Goal: Task Accomplishment & Management: Manage account settings

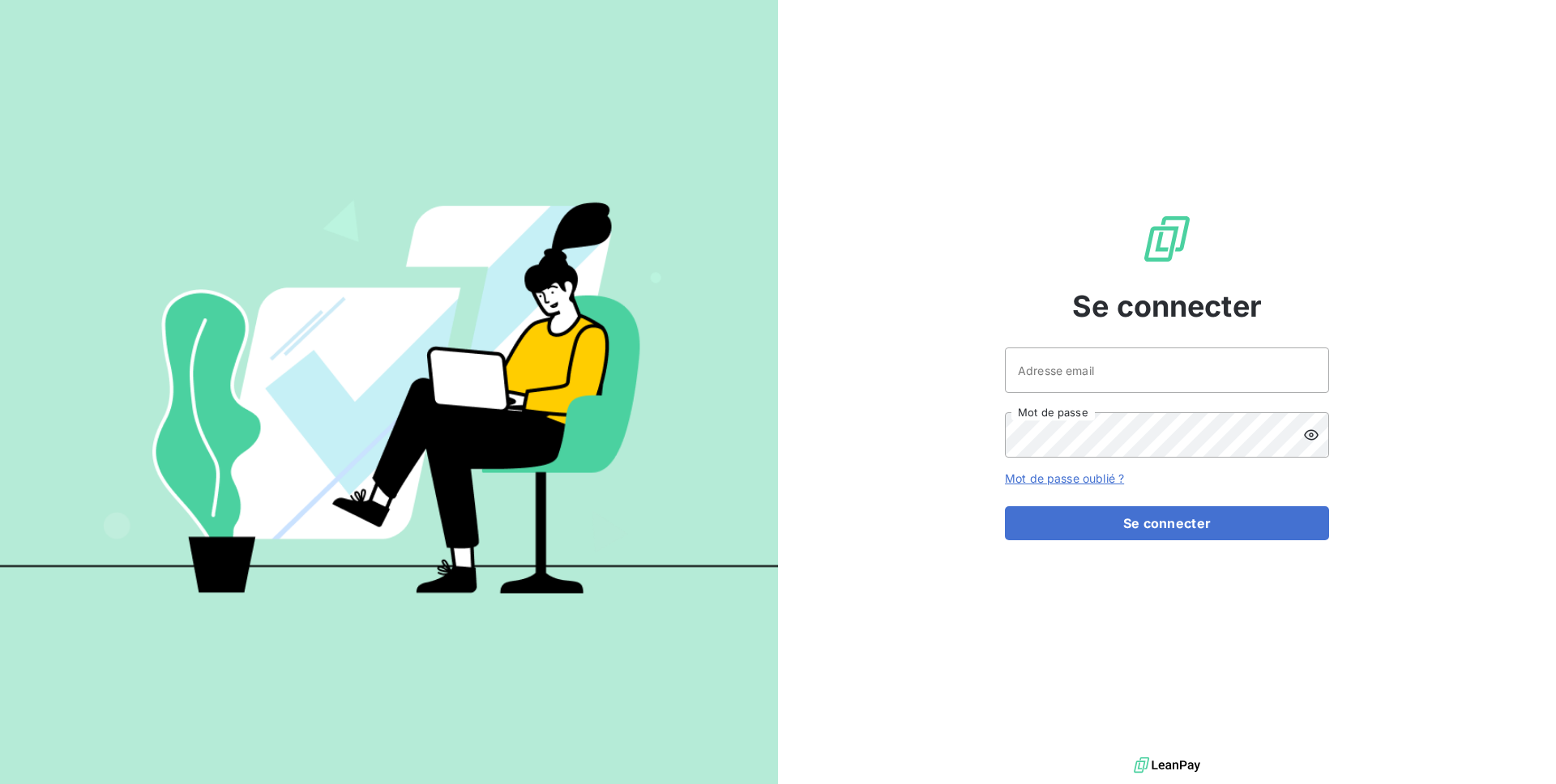
click at [1001, 342] on div "Se connecter Adresse email Mot de passe Mot de passe oublié ? Se connecter" at bounding box center [1168, 376] width 778 height 754
click at [1035, 379] on input "Adresse email" at bounding box center [1167, 370] width 324 height 46
type input "admin@excovalliance"
click at [1005, 507] on button "Se connecter" at bounding box center [1167, 523] width 324 height 34
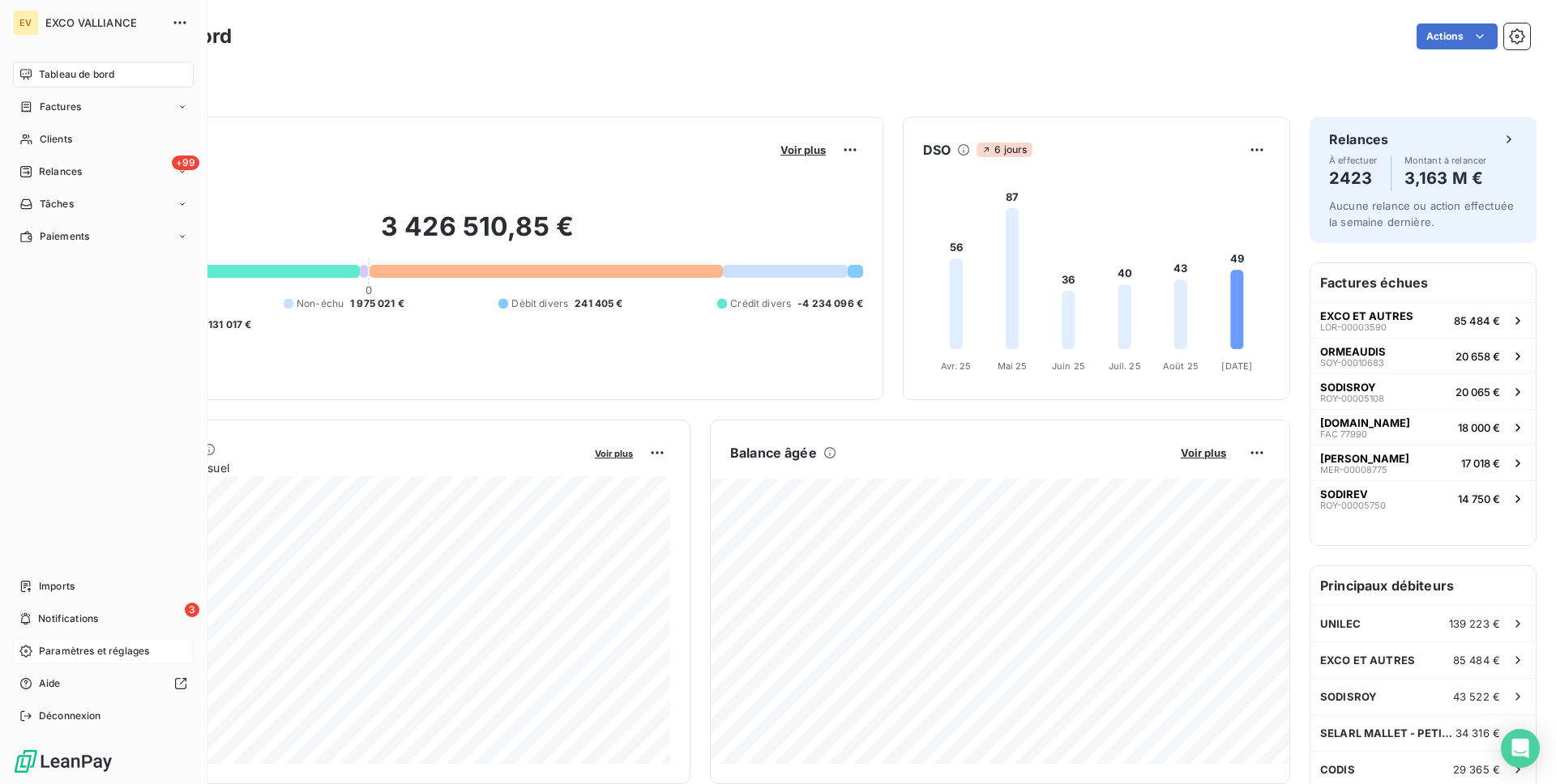
click at [102, 655] on span "Paramètres et réglages" at bounding box center [93, 651] width 110 height 15
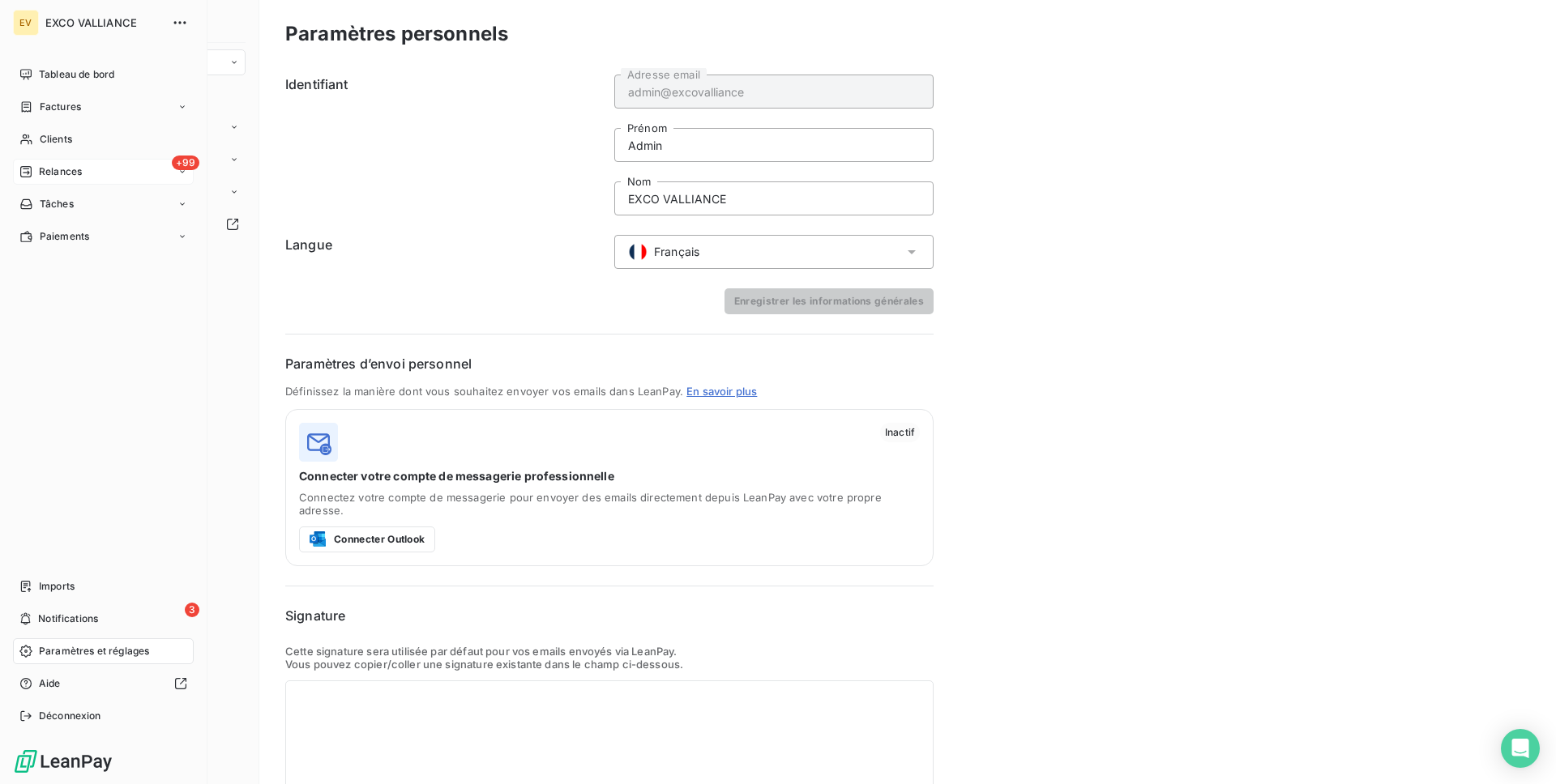
click at [81, 165] on span "Relances" at bounding box center [60, 171] width 43 height 15
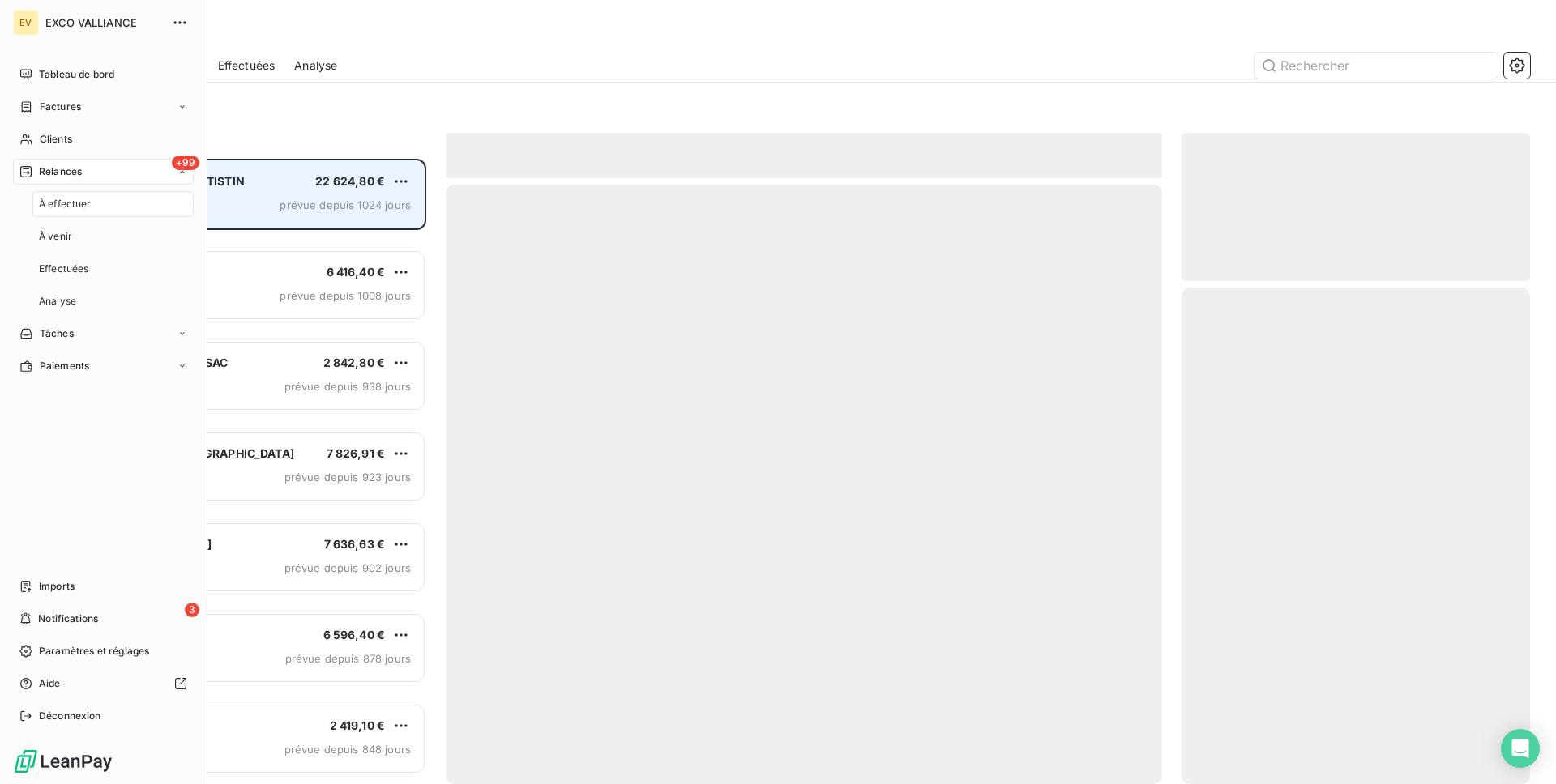
scroll to position [625, 348]
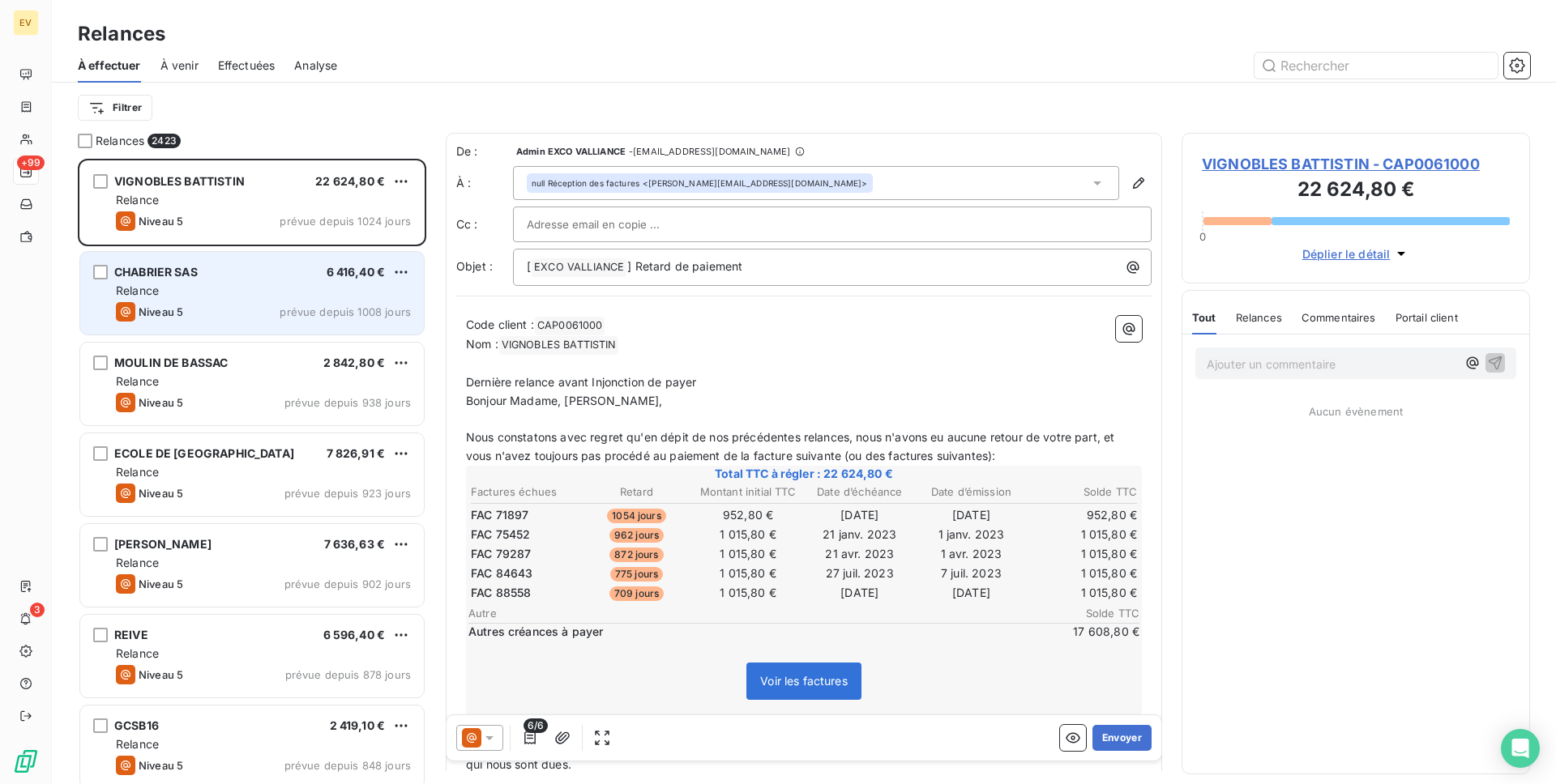
click at [231, 316] on div "Niveau 5 prévue depuis 1008 jours" at bounding box center [263, 312] width 295 height 19
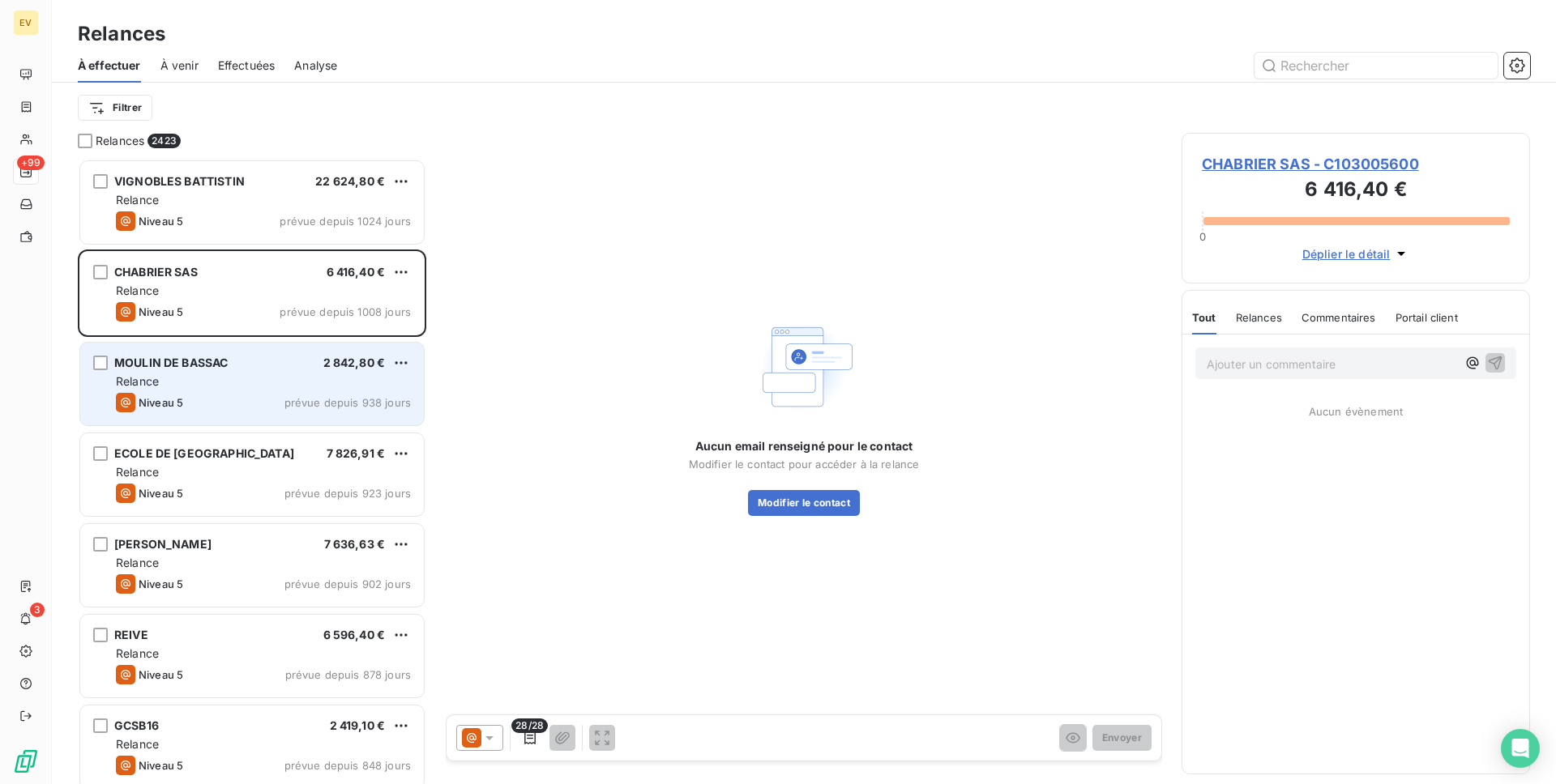
click at [232, 358] on div "MOULIN DE BASSAC 2 842,80 €" at bounding box center [263, 363] width 295 height 15
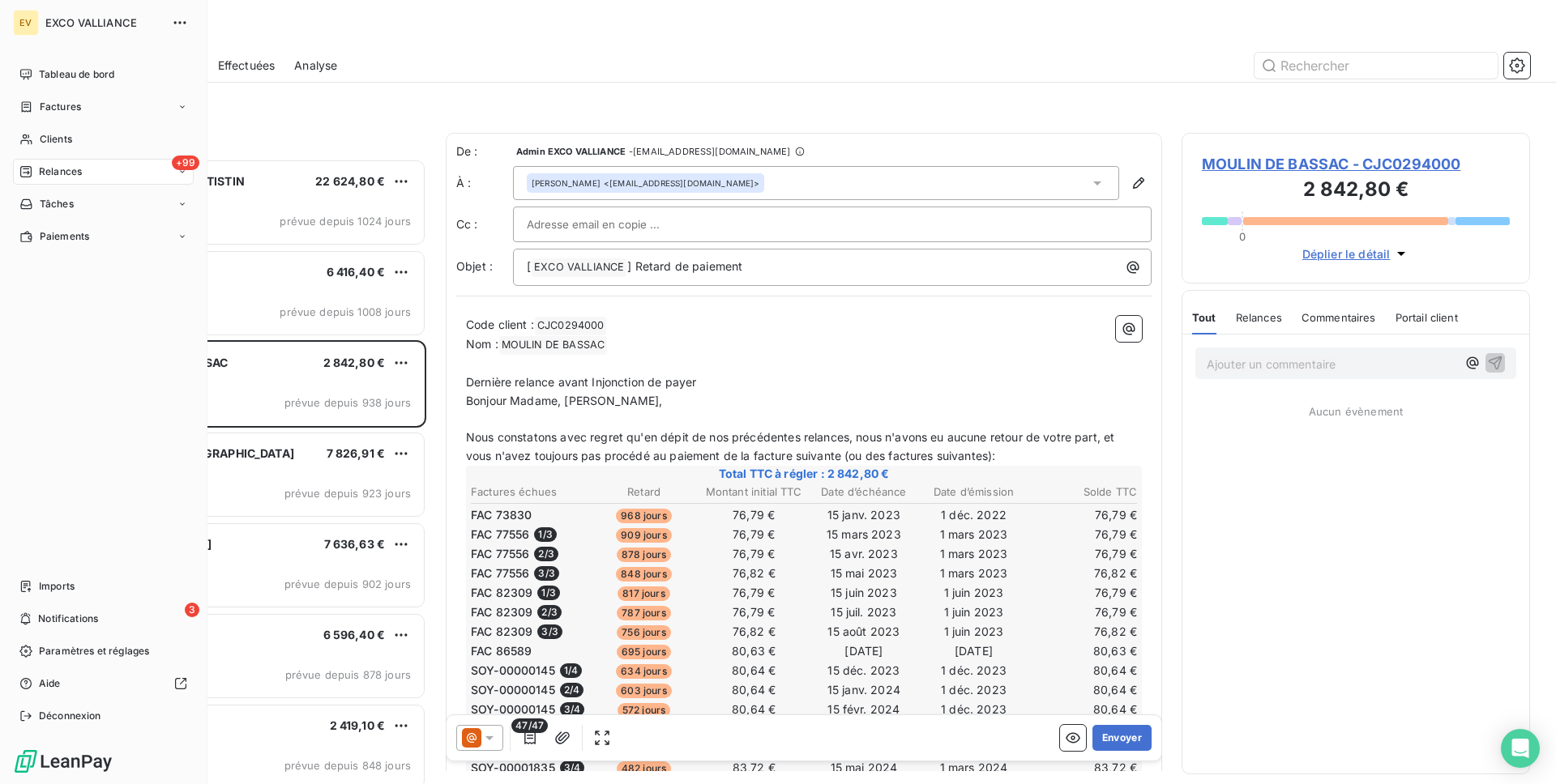
click at [51, 664] on nav "Imports 3 Notifications Paramètres et réglages Aide Déconnexion" at bounding box center [103, 652] width 181 height 156
click at [60, 654] on span "Paramètres et réglages" at bounding box center [93, 651] width 110 height 15
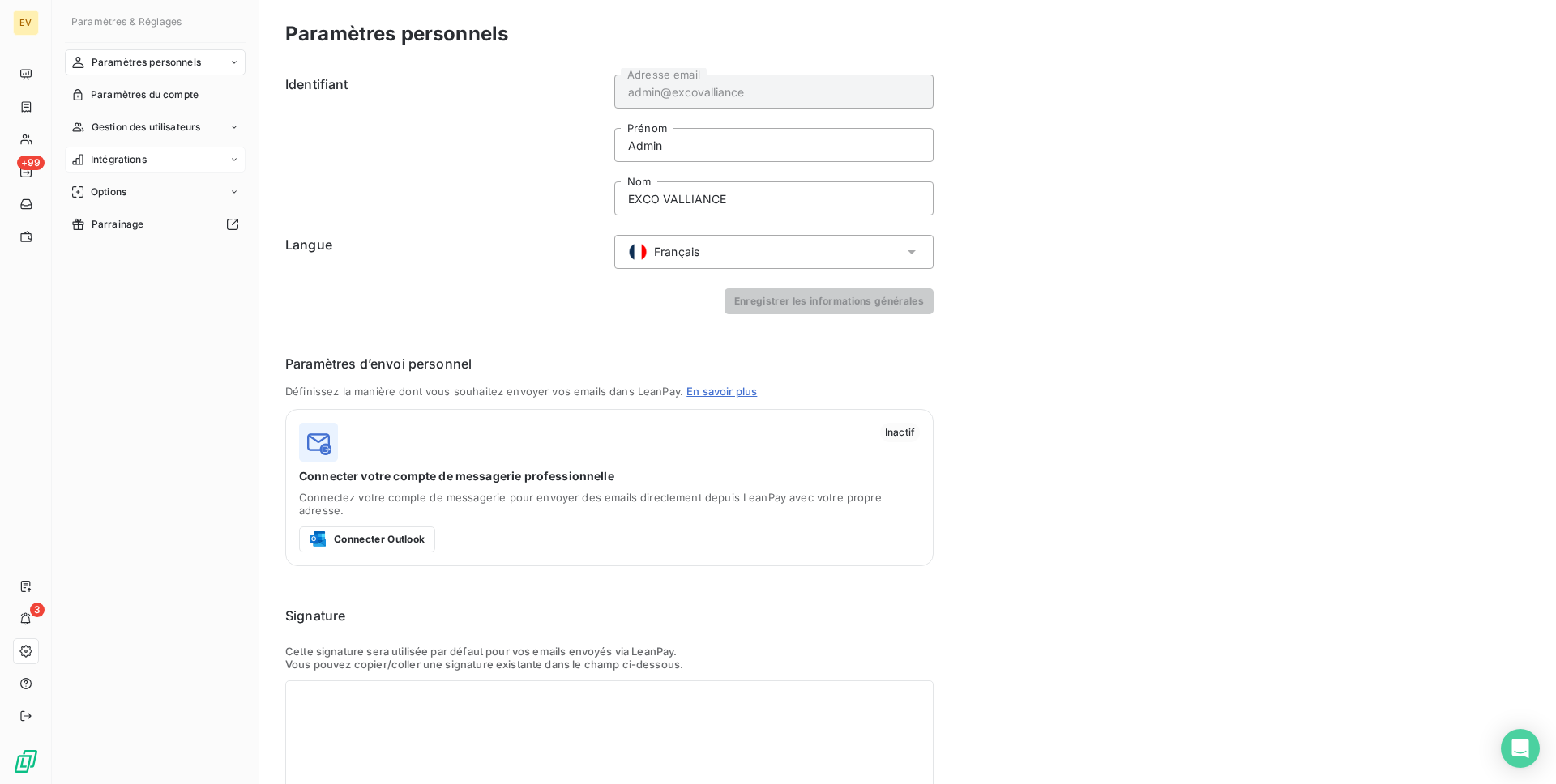
click at [148, 156] on div "Intégrations" at bounding box center [156, 160] width 181 height 26
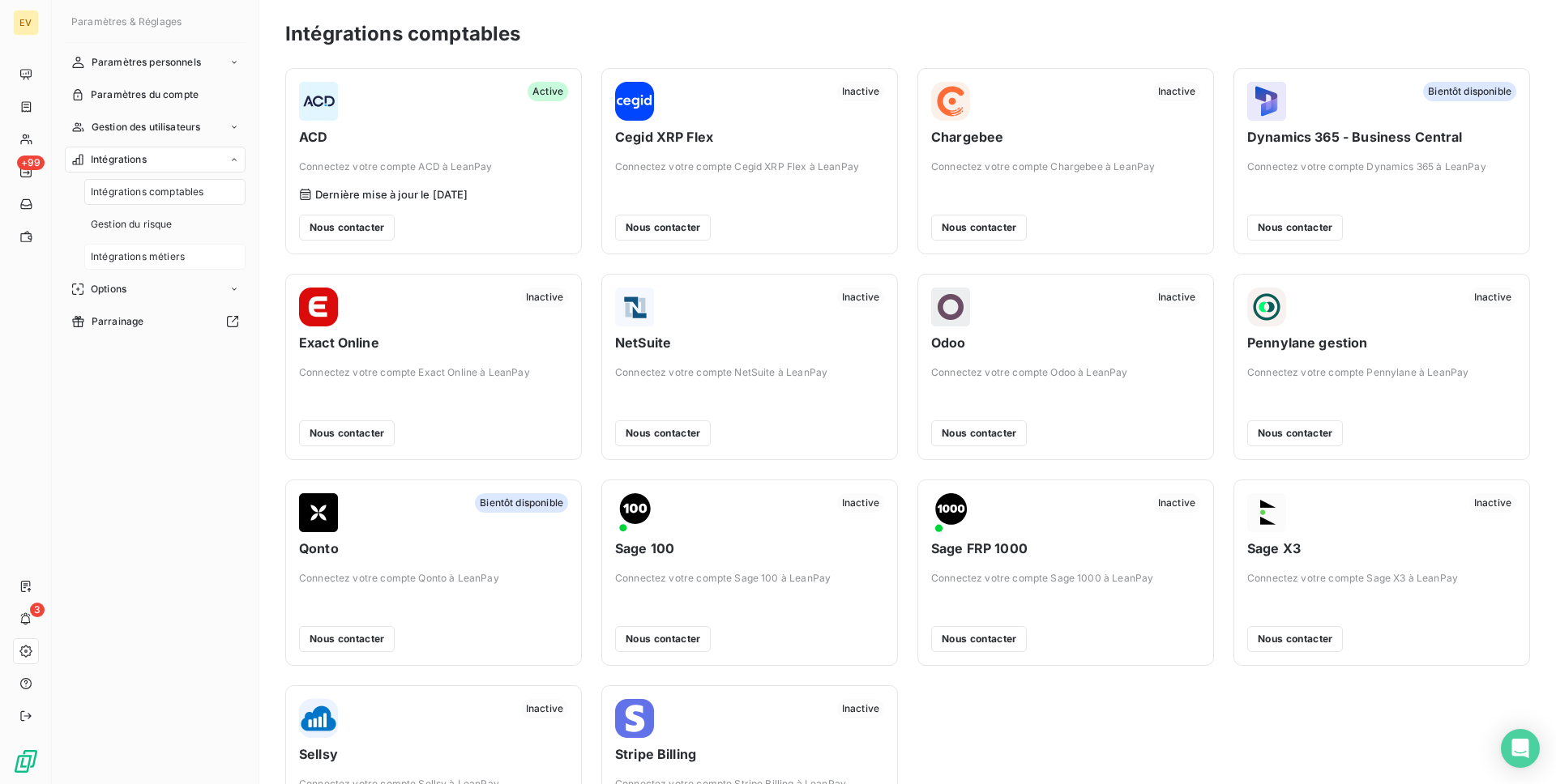
click at [157, 255] on span "Intégrations métiers" at bounding box center [137, 257] width 94 height 15
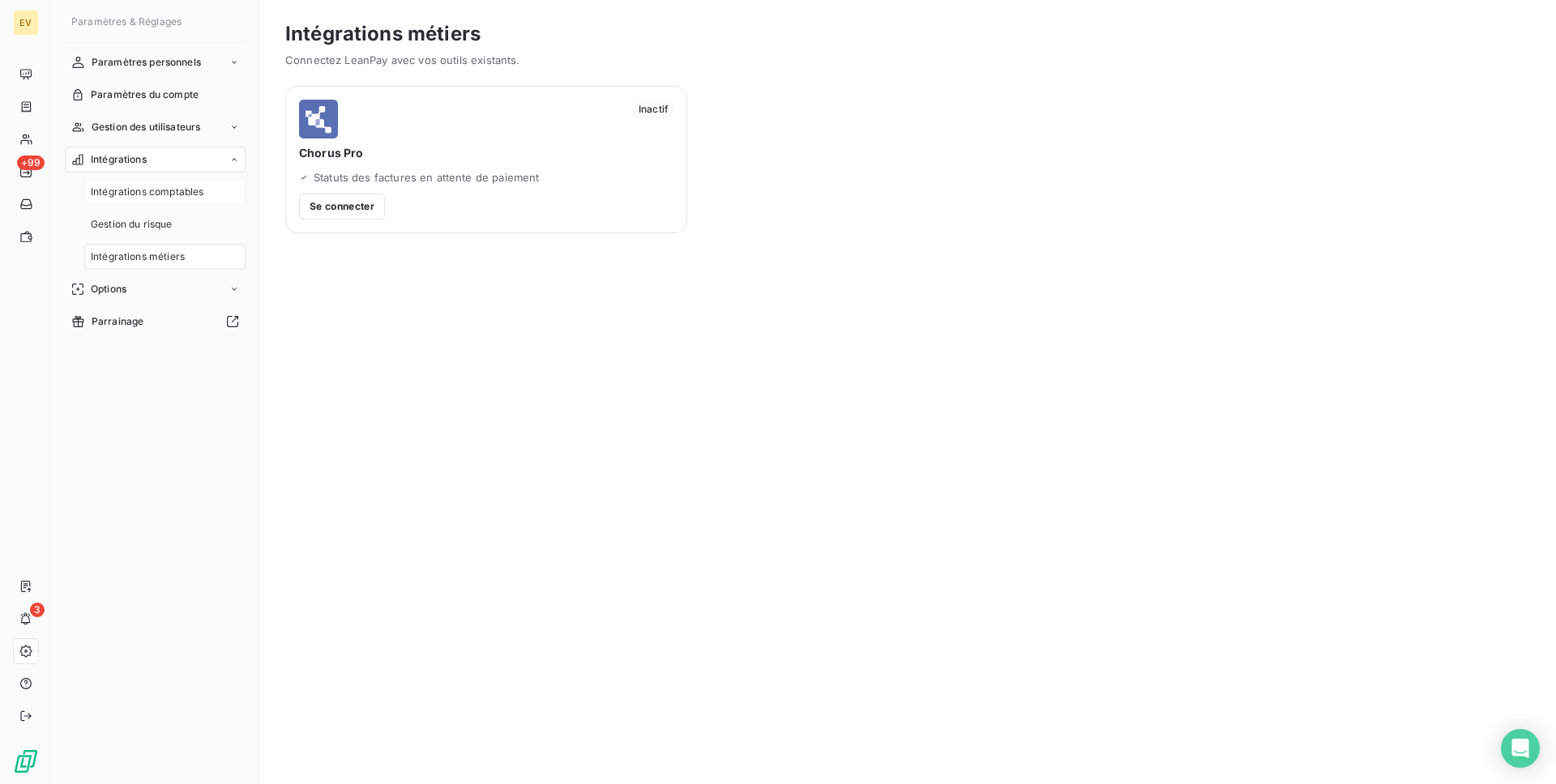
click at [161, 190] on span "Intégrations comptables" at bounding box center [147, 192] width 113 height 15
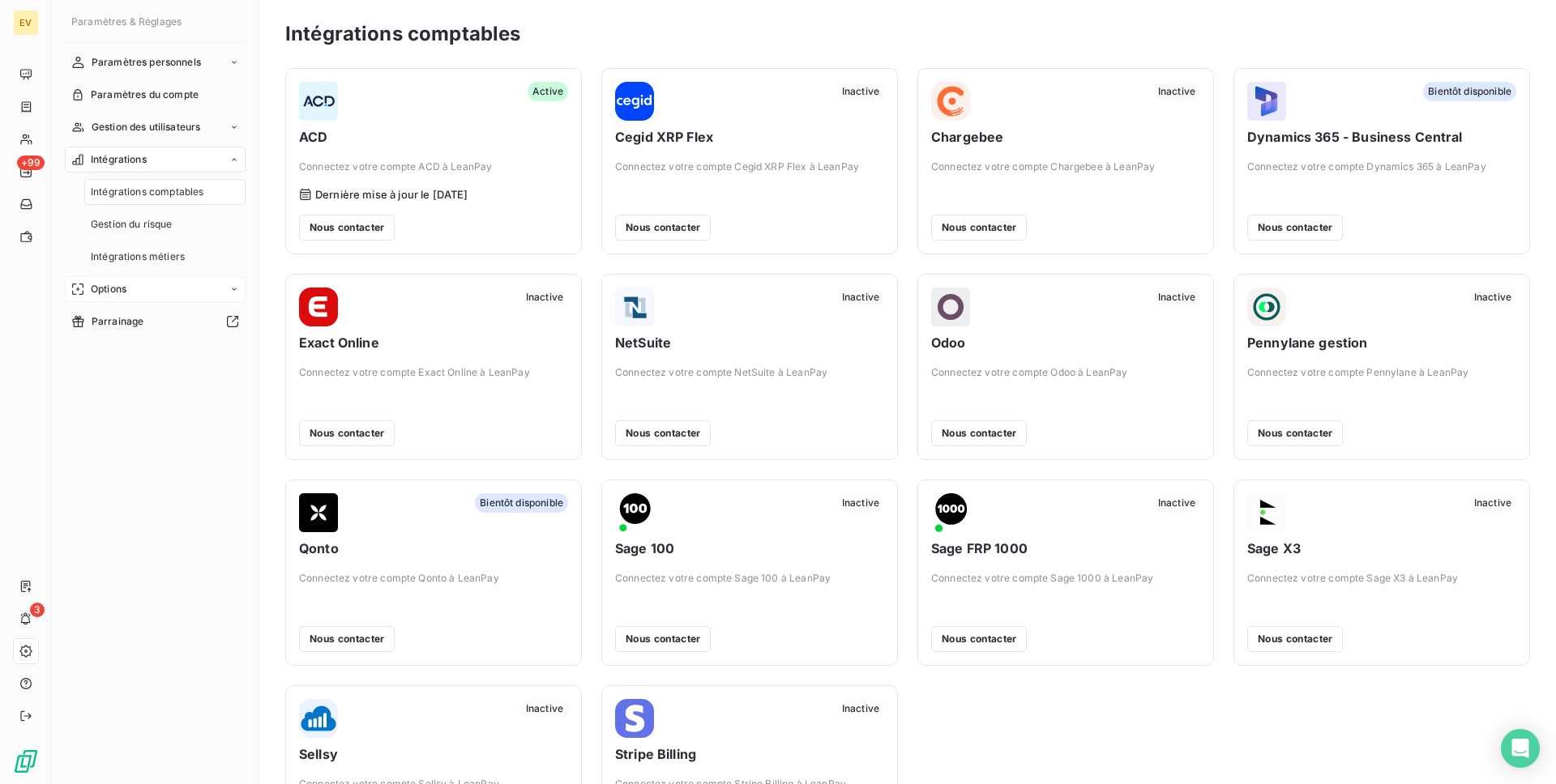
click at [137, 281] on div "Options" at bounding box center [156, 289] width 181 height 26
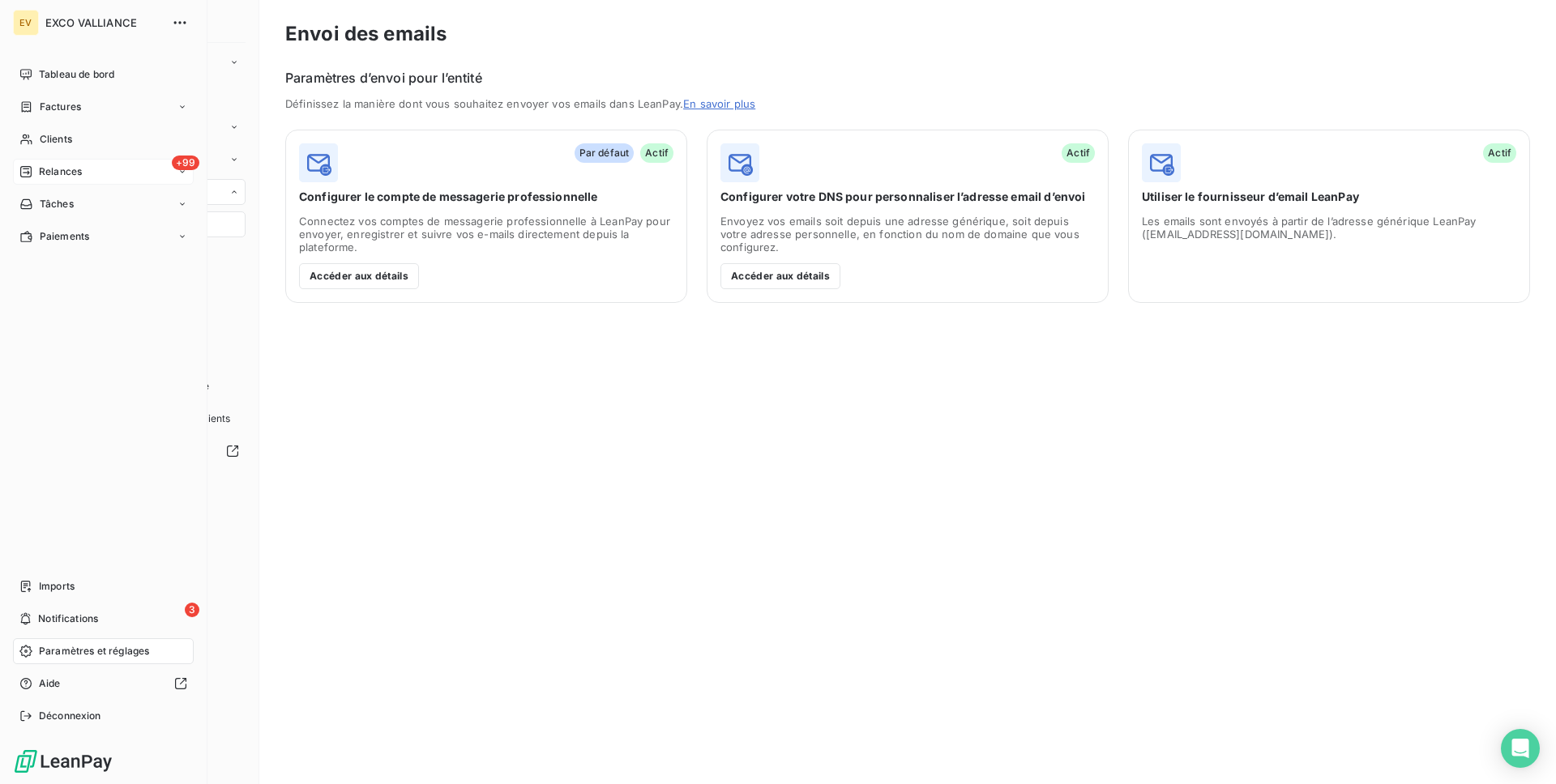
click at [90, 167] on div "+99 Relances" at bounding box center [103, 171] width 181 height 26
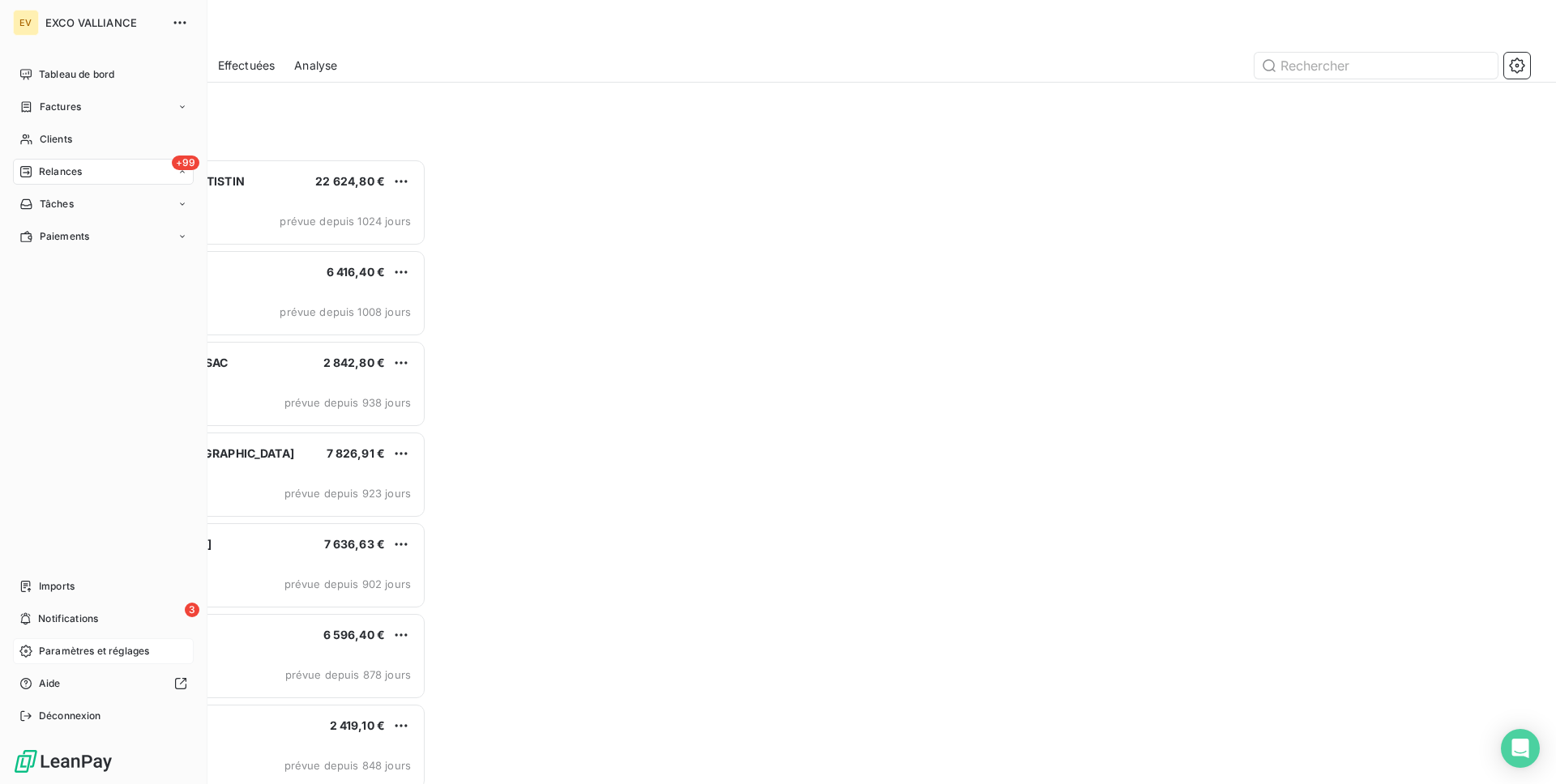
scroll to position [625, 348]
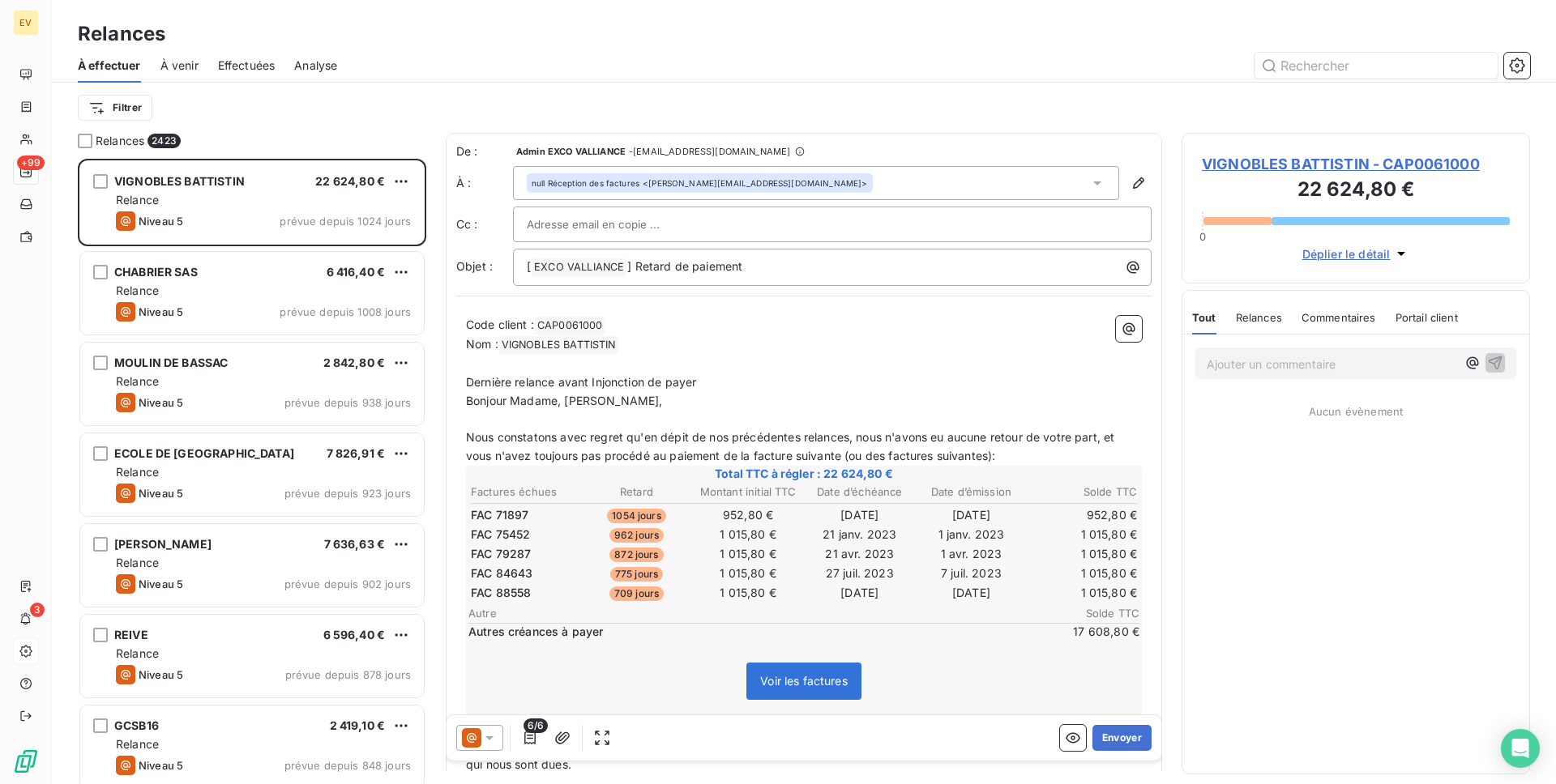
click at [234, 75] on div "Effectuées" at bounding box center [246, 65] width 57 height 34
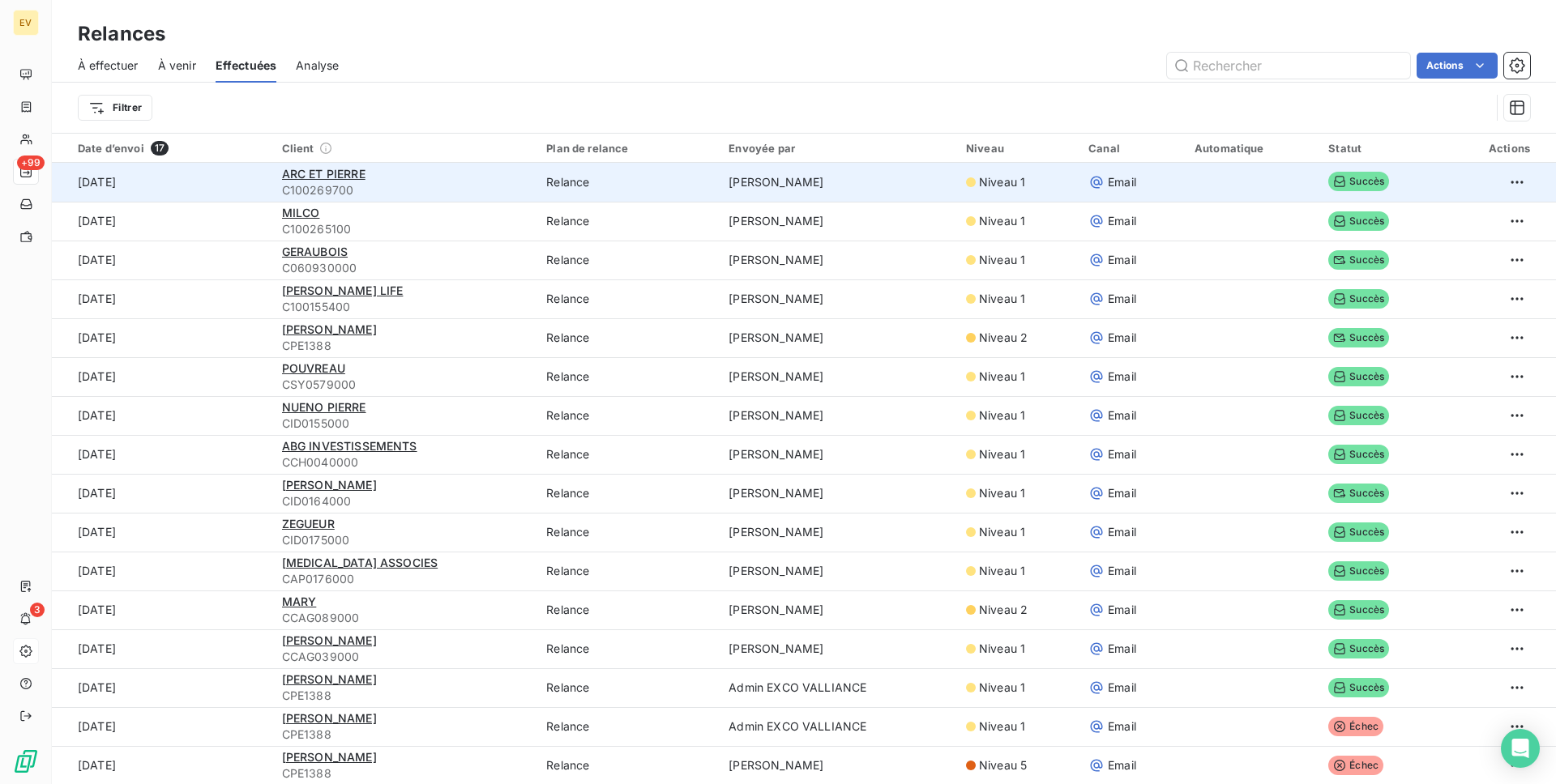
click at [493, 186] on span "C100269700" at bounding box center [405, 190] width 245 height 17
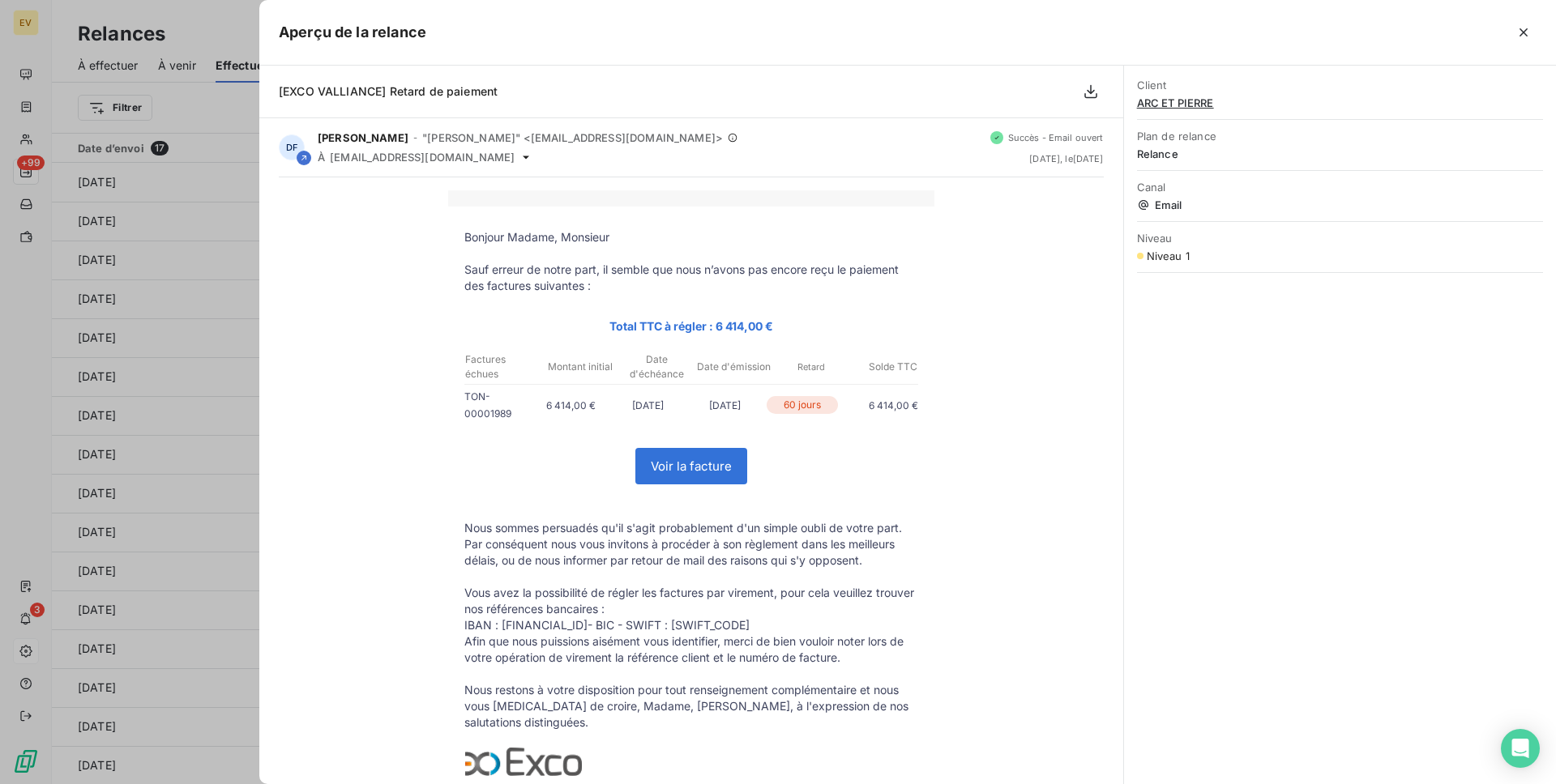
click at [210, 182] on div at bounding box center [778, 392] width 1556 height 784
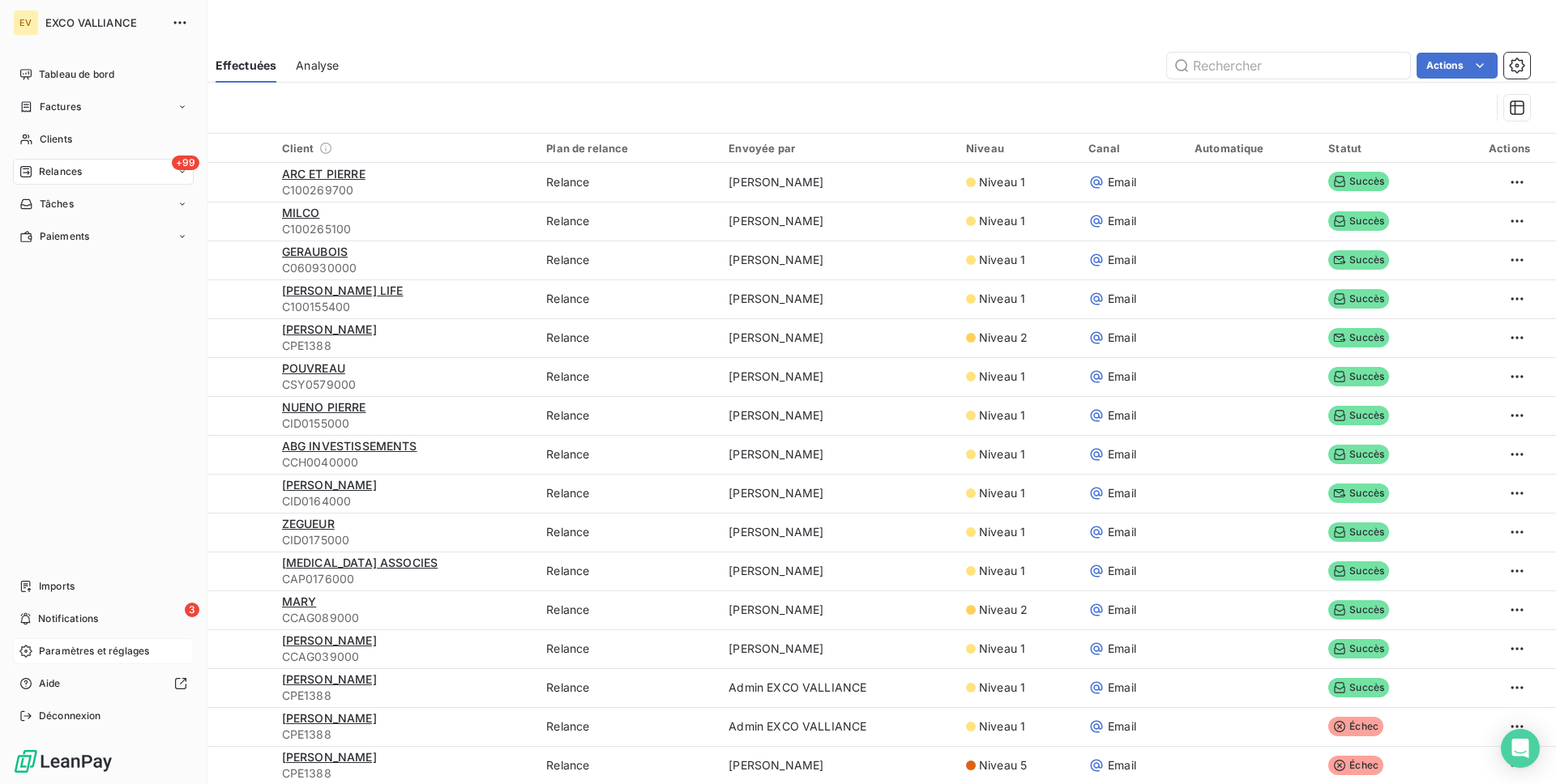
click at [67, 652] on span "Paramètres et réglages" at bounding box center [93, 651] width 110 height 15
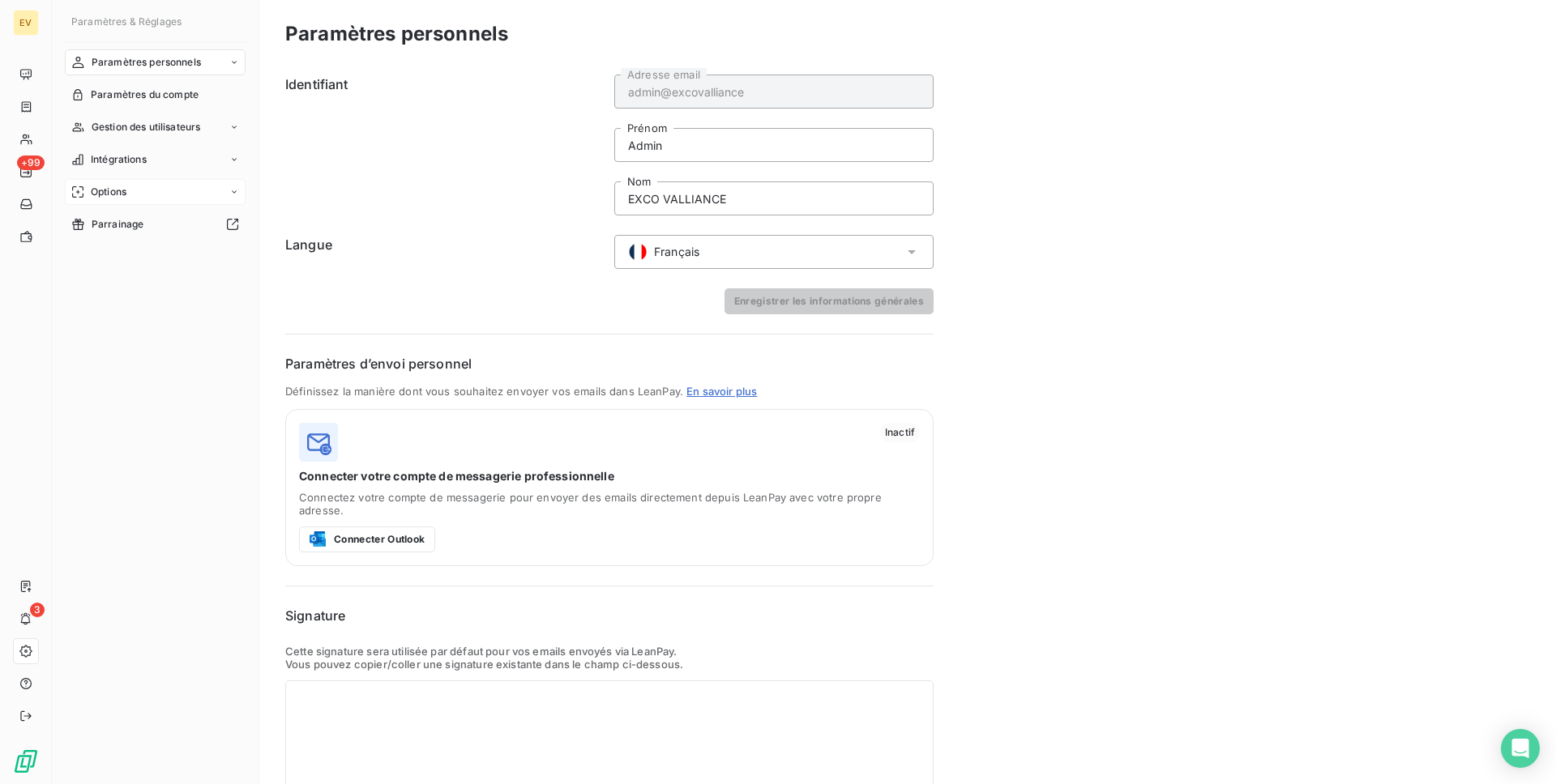
click at [112, 190] on span "Options" at bounding box center [108, 192] width 36 height 15
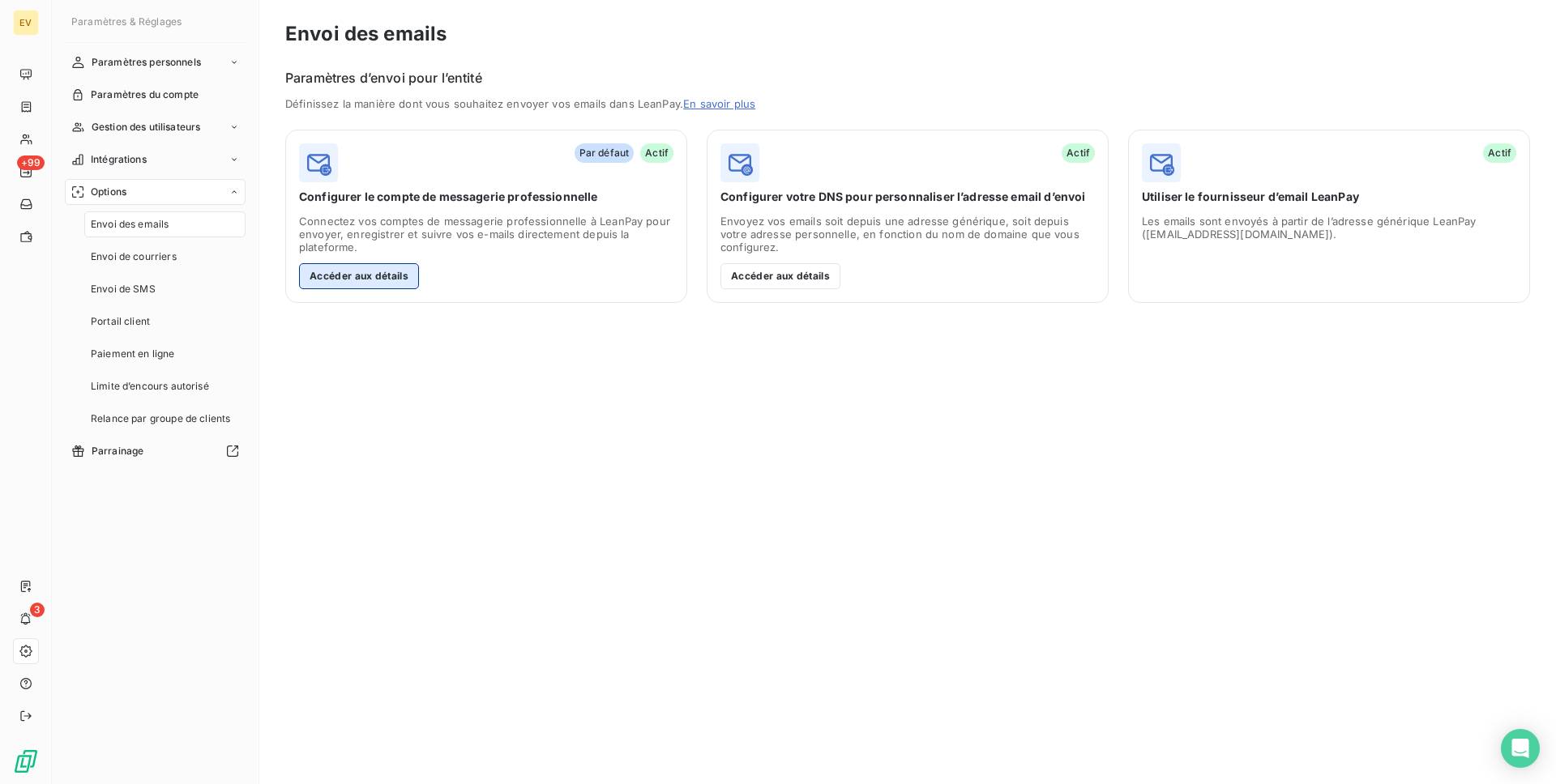
click at [381, 270] on button "Accéder aux détails" at bounding box center [358, 276] width 120 height 26
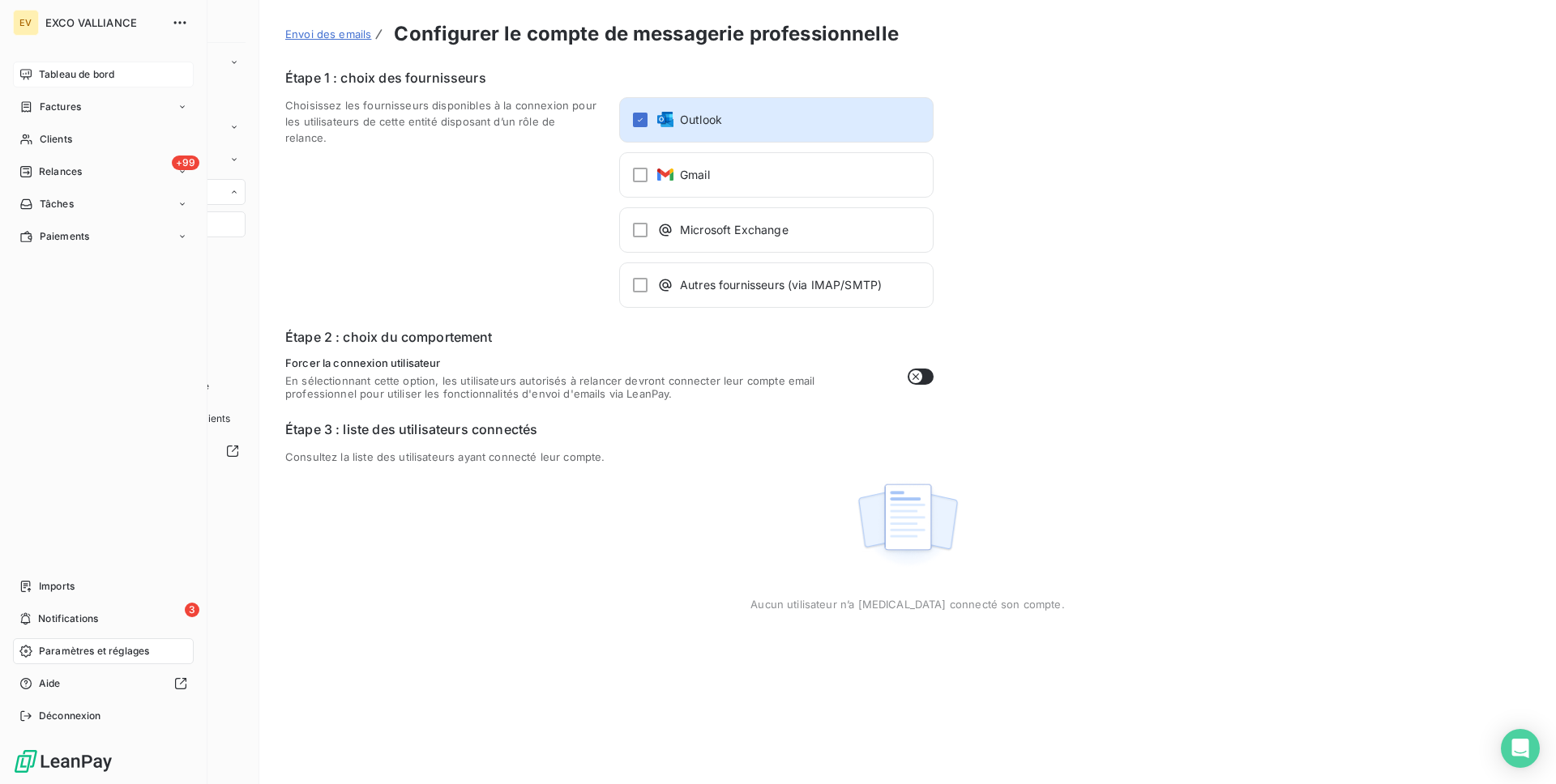
click at [34, 76] on div "Tableau de bord" at bounding box center [103, 74] width 181 height 26
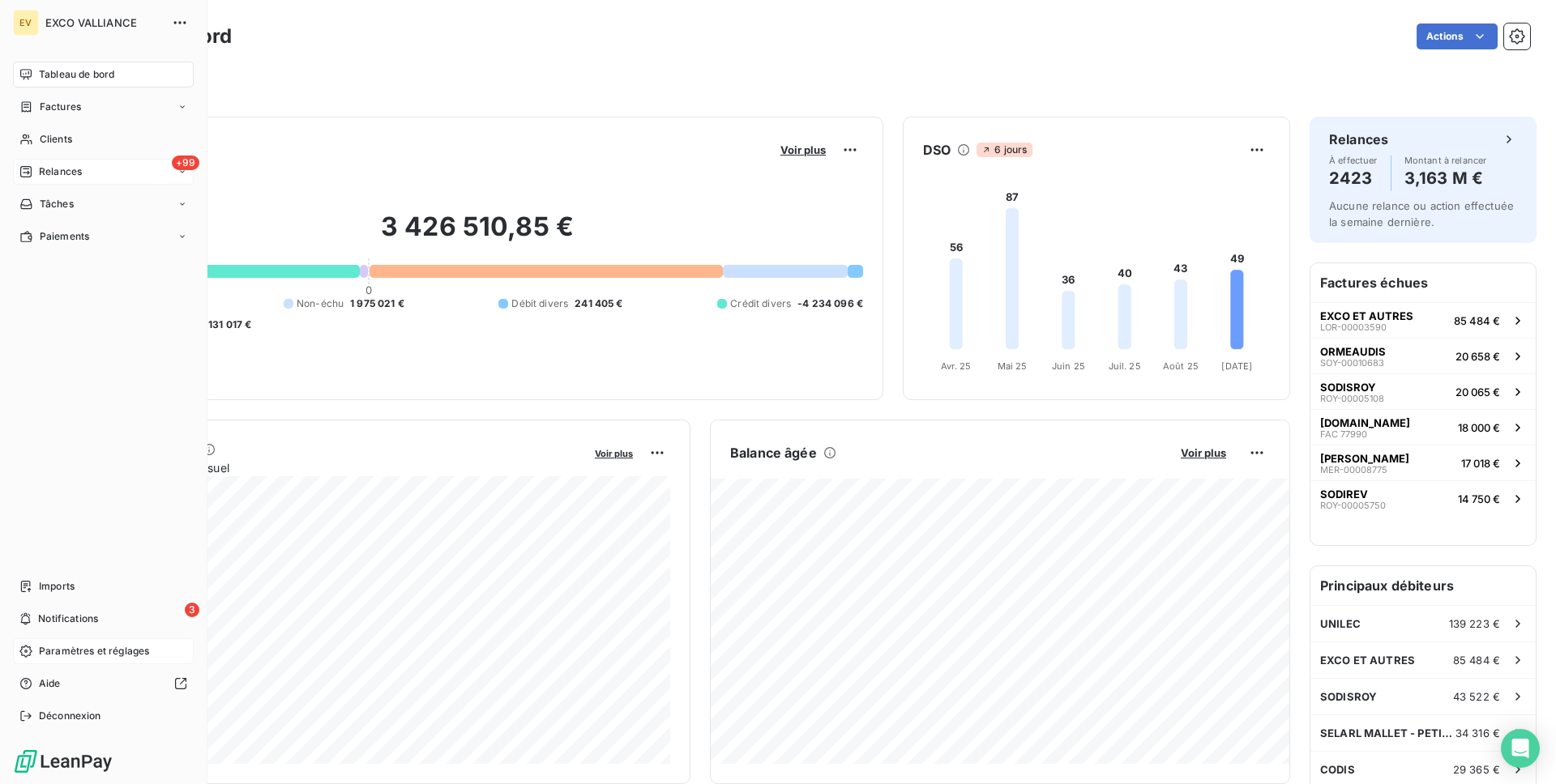
click at [96, 176] on div "+99 Relances" at bounding box center [103, 171] width 181 height 26
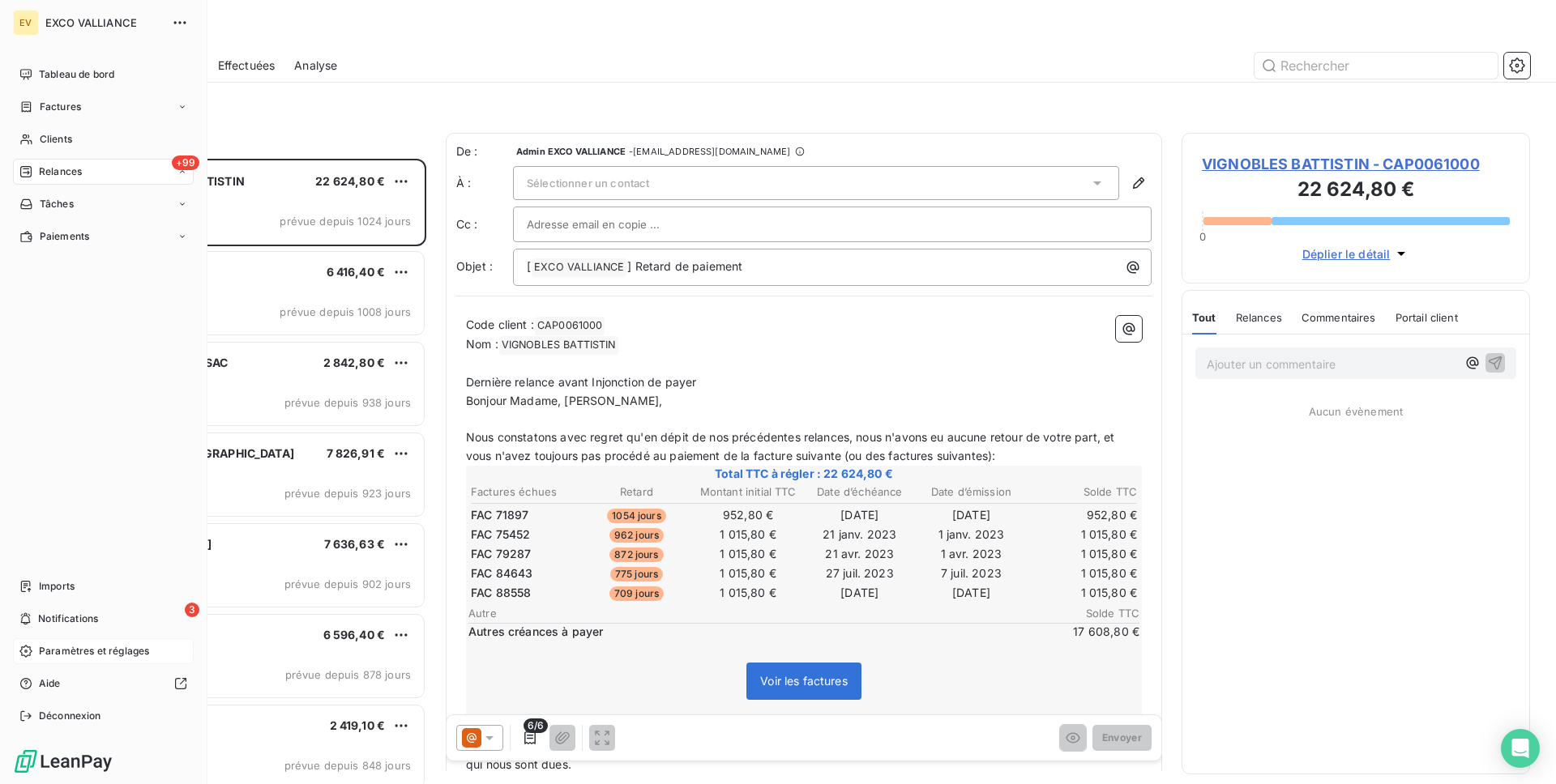
scroll to position [625, 348]
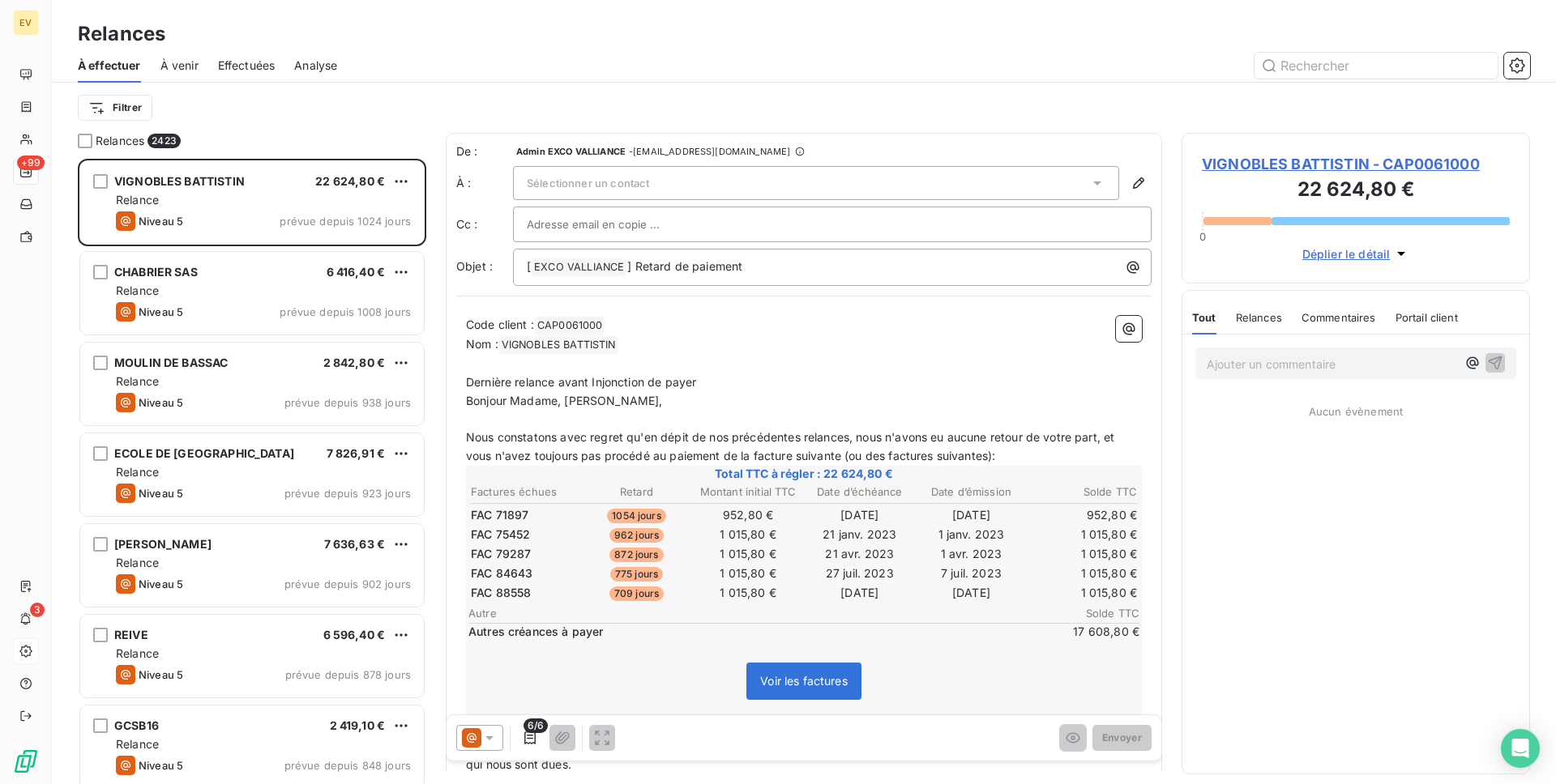
click at [235, 66] on span "Effectuées" at bounding box center [246, 65] width 57 height 17
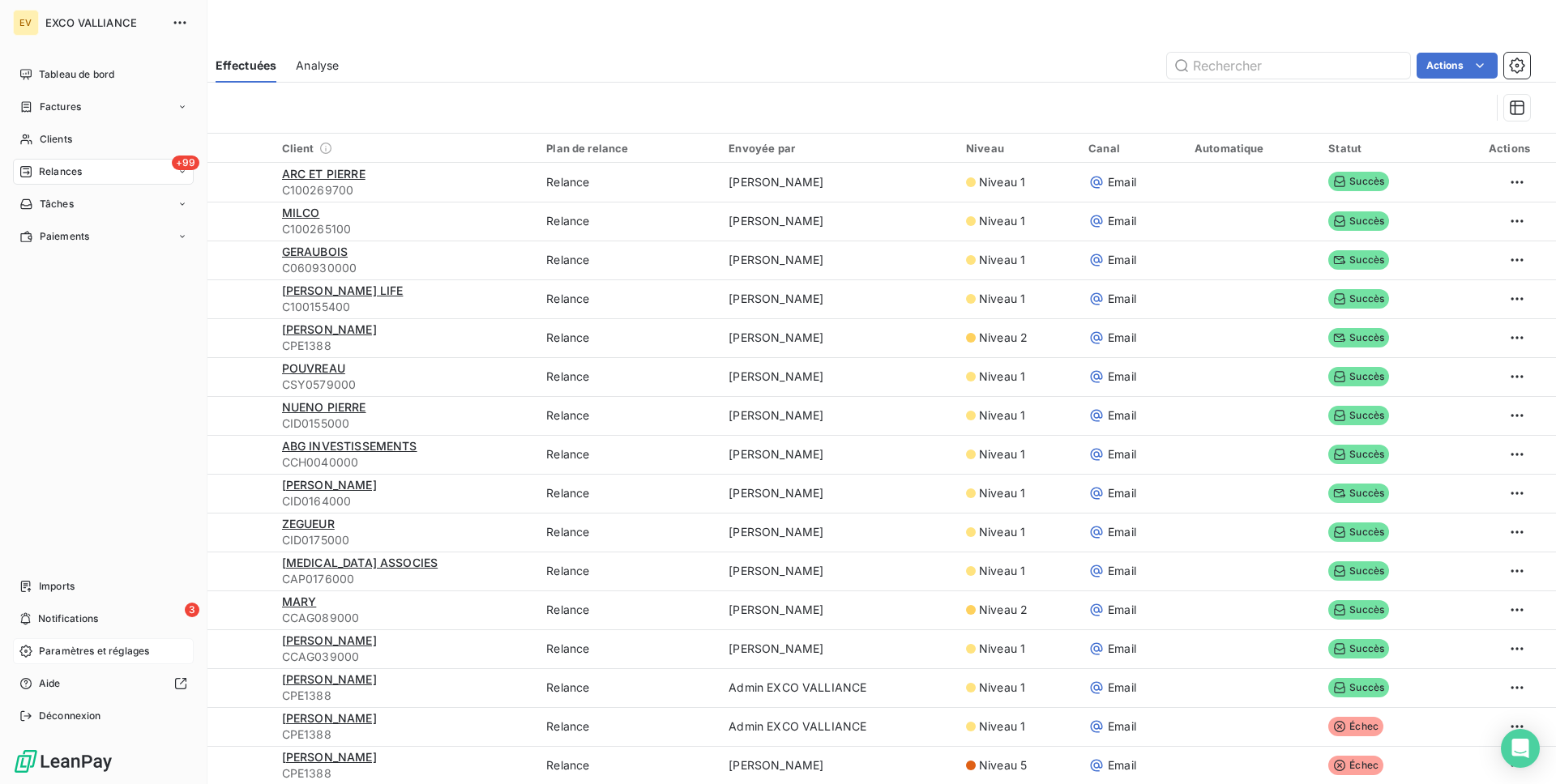
click at [99, 650] on span "Paramètres et réglages" at bounding box center [93, 651] width 110 height 15
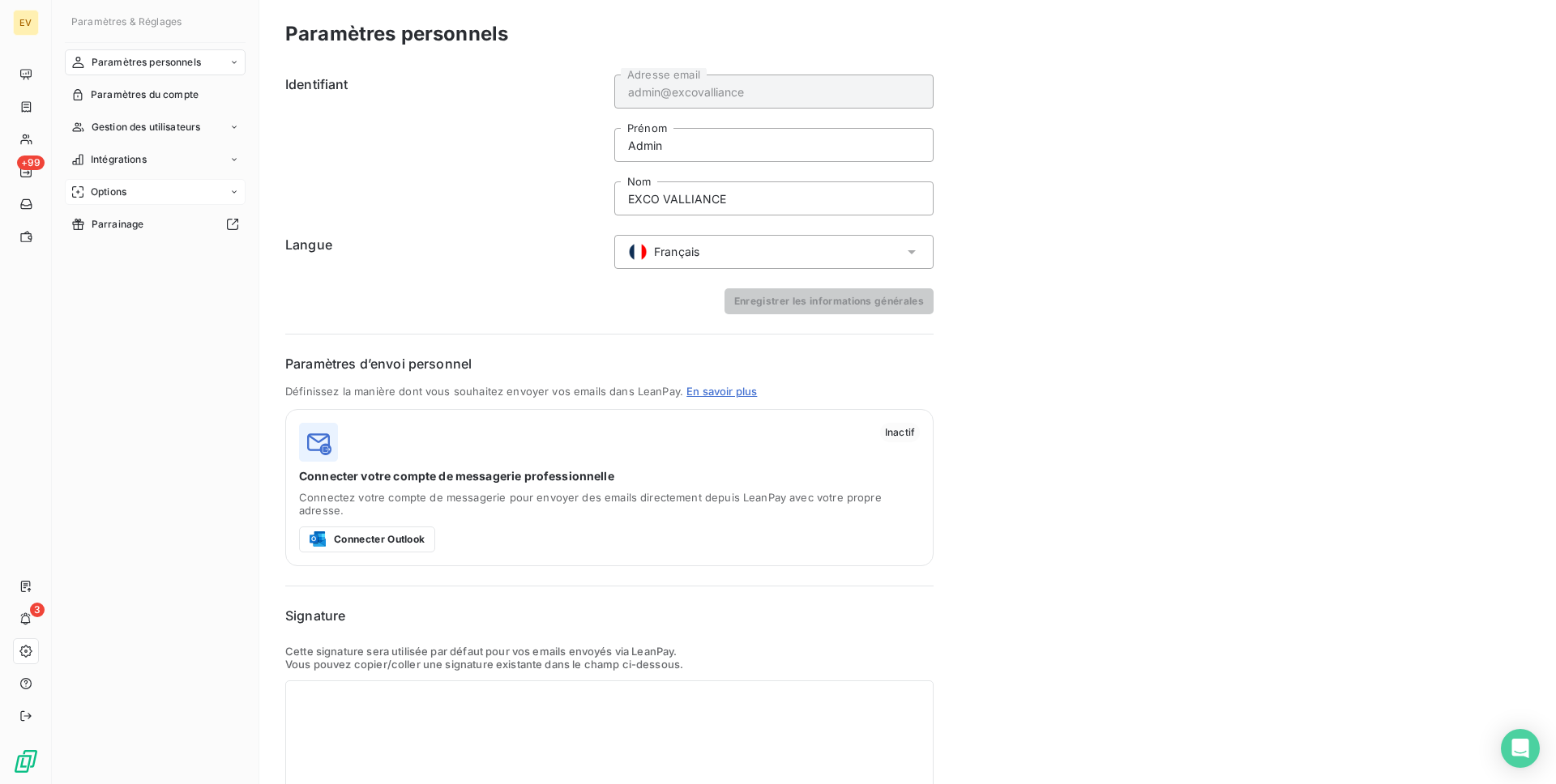
click at [150, 193] on div "Options" at bounding box center [156, 192] width 181 height 26
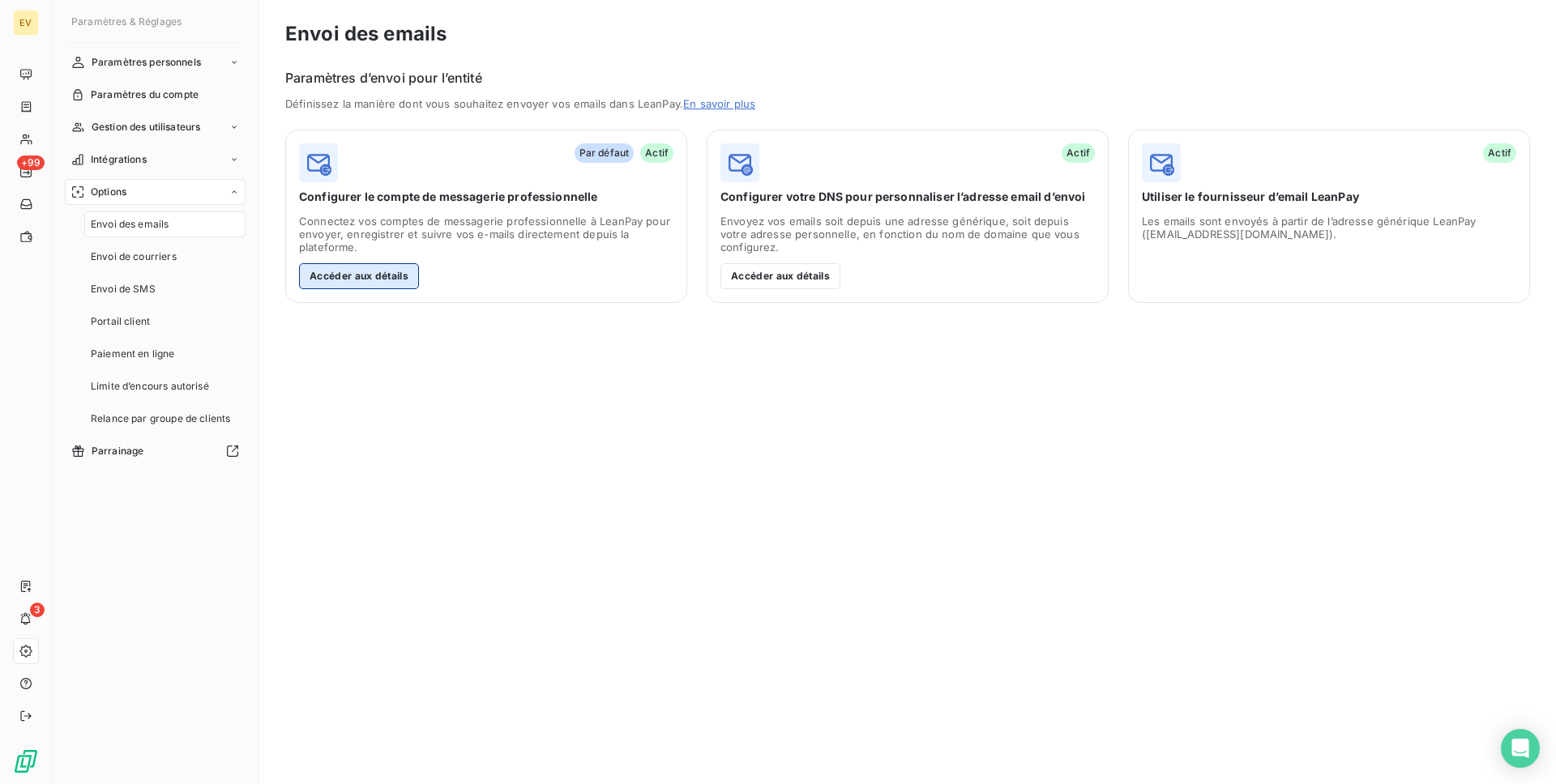
click at [369, 274] on button "Accéder aux détails" at bounding box center [358, 276] width 120 height 26
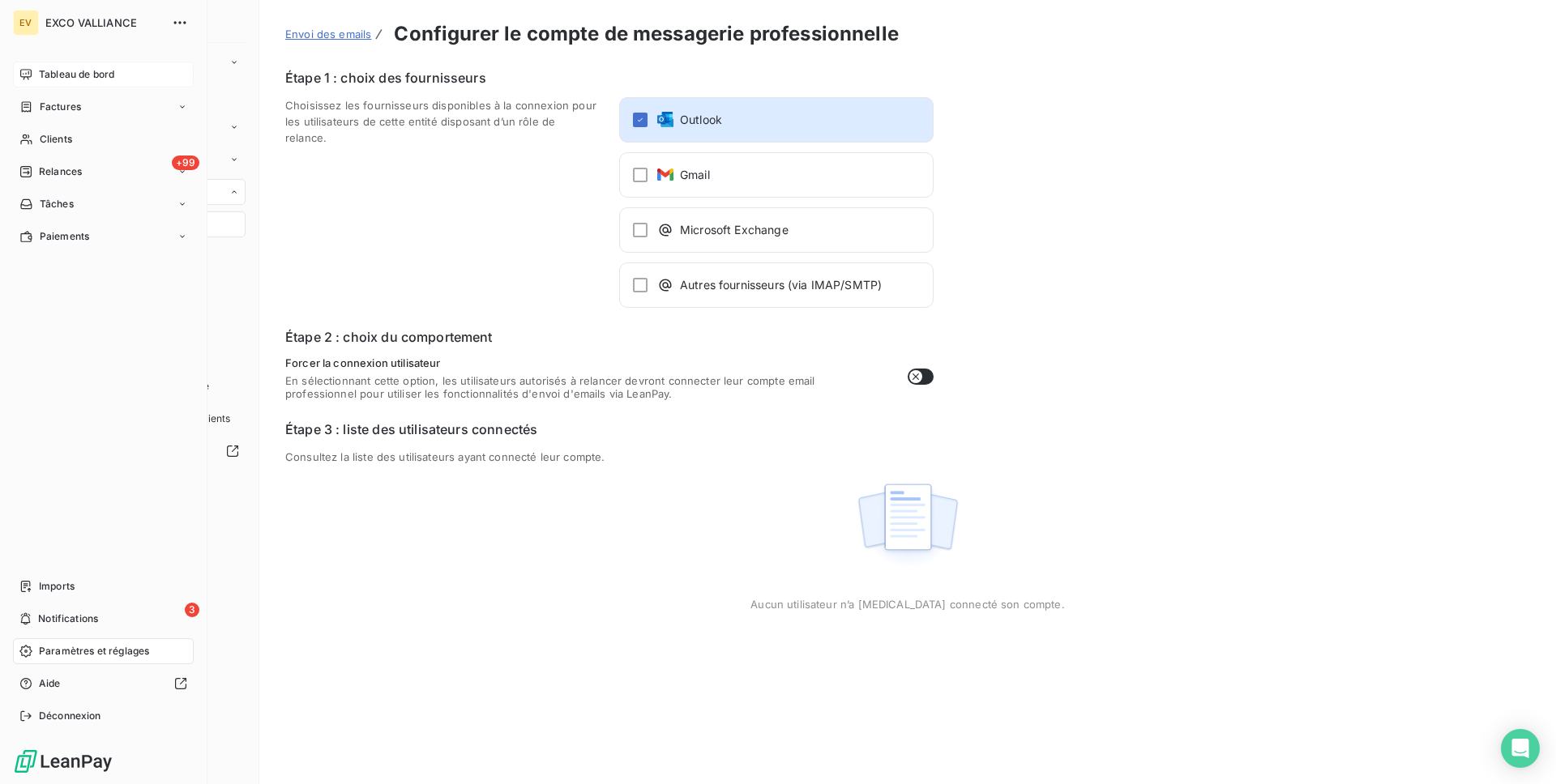
click at [37, 71] on div "Tableau de bord" at bounding box center [103, 74] width 181 height 26
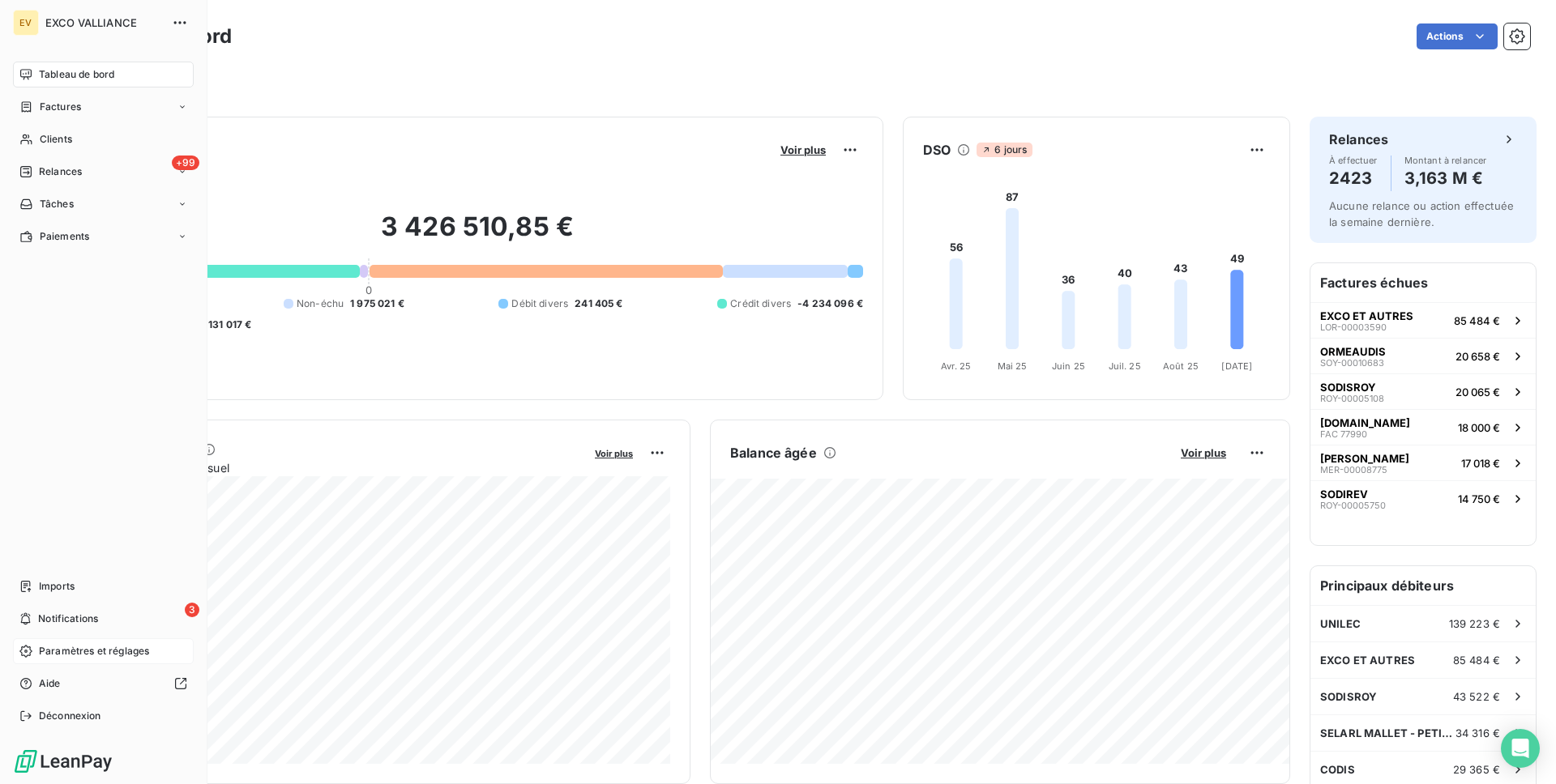
click at [119, 662] on div "Paramètres et réglages" at bounding box center [103, 651] width 181 height 26
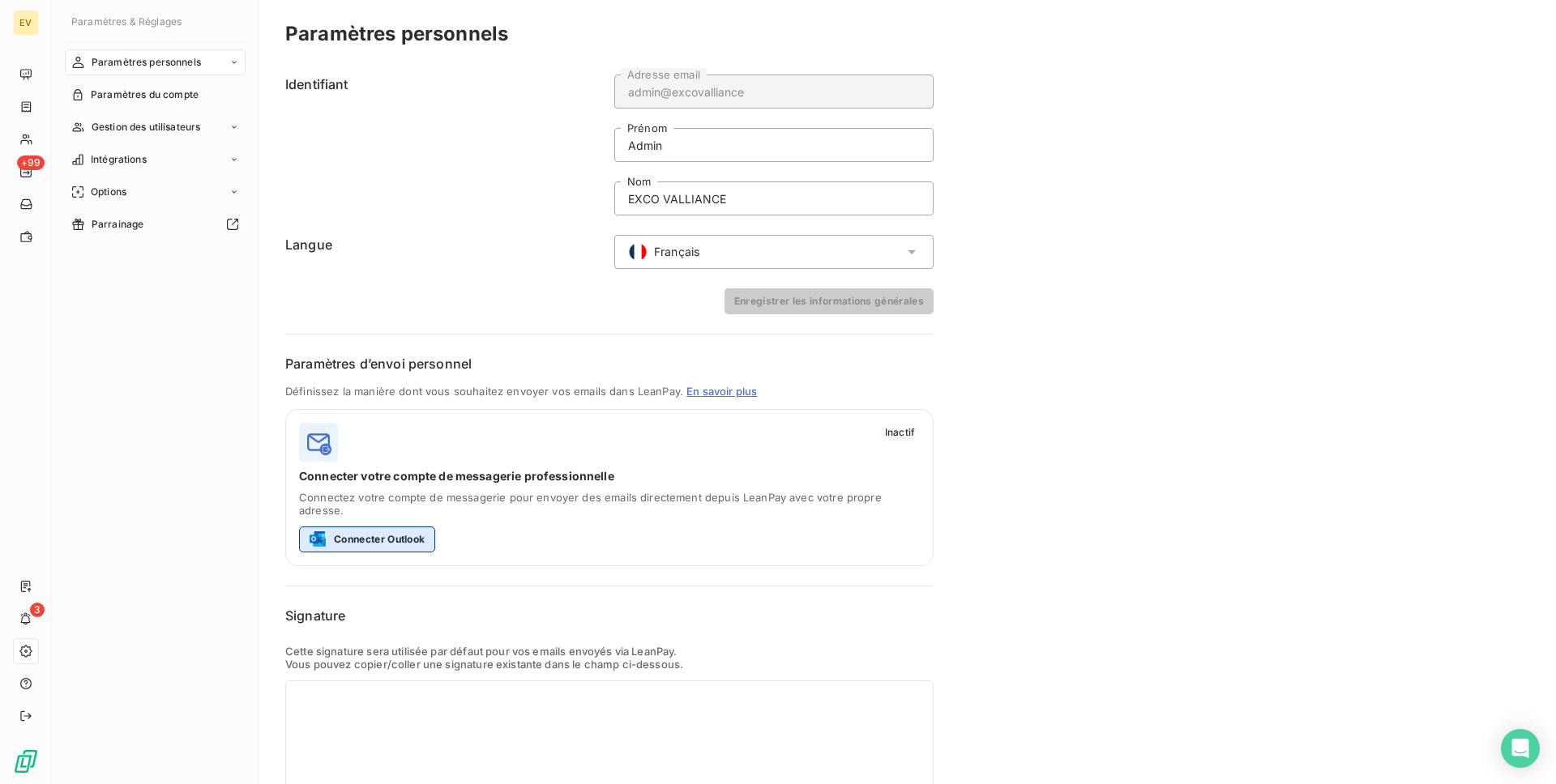
click at [407, 526] on button "Connecter Outlook" at bounding box center [367, 539] width 136 height 26
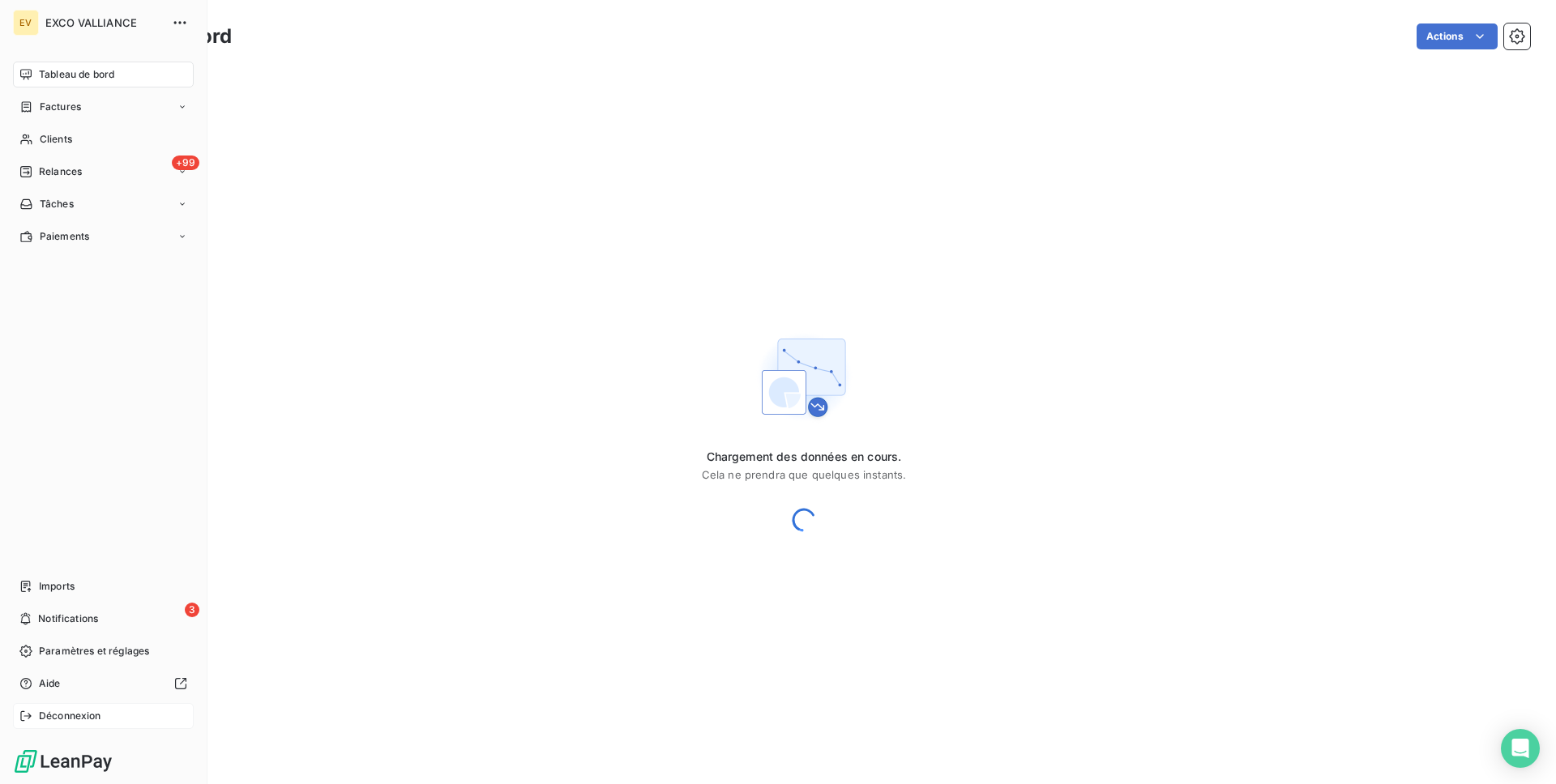
click at [99, 704] on div "Déconnexion" at bounding box center [103, 716] width 181 height 26
